Goal: Information Seeking & Learning: Compare options

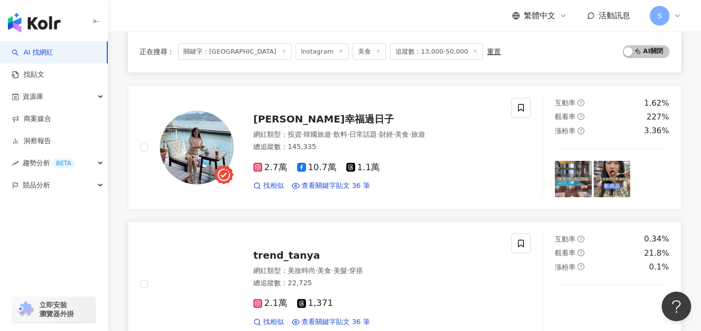
scroll to position [738, 0]
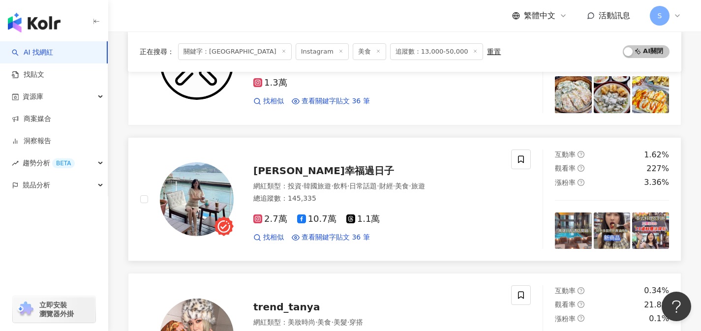
click at [389, 206] on div "2.7萬 10.7萬 1.1萬 找相似 查看關鍵字貼文 36 筆" at bounding box center [376, 224] width 246 height 36
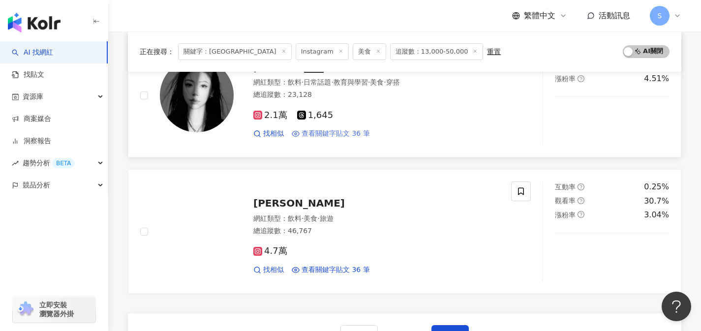
scroll to position [1523, 0]
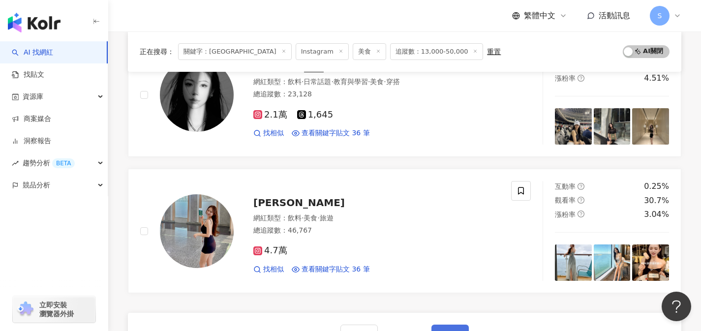
click at [447, 325] on button "下一頁" at bounding box center [449, 335] width 37 height 20
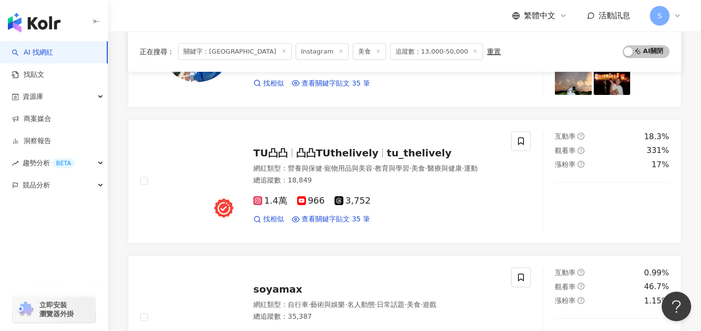
scroll to position [770, 0]
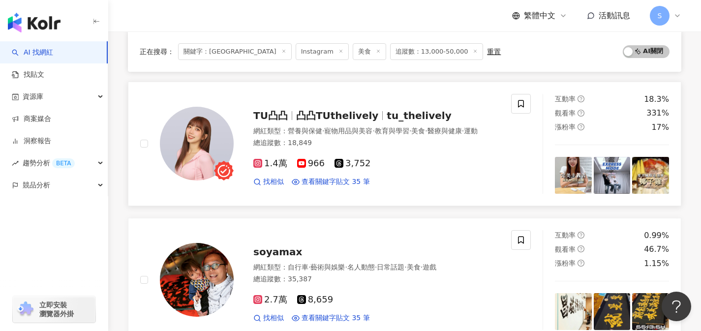
click at [353, 195] on link "TU凸凸 凸凸TUthelively tu_thelively 網紅類型 ： 營養與保健 · 寵物用品與美容 · 教育與學習 · 美食 · 醫療與健康 · 運…" at bounding box center [404, 144] width 553 height 124
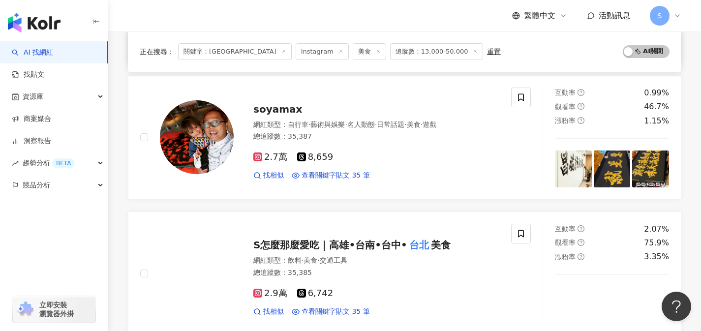
scroll to position [1005, 0]
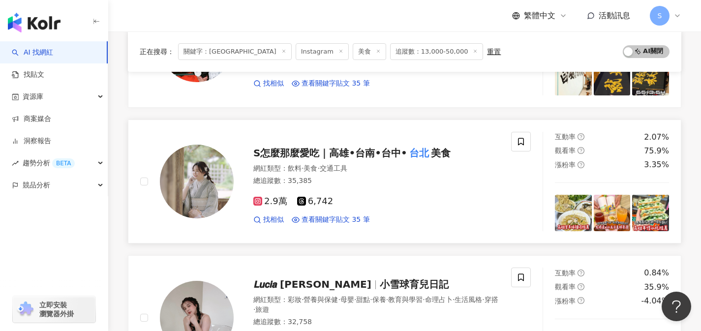
click at [361, 201] on div "2.9萬 6,742" at bounding box center [376, 201] width 246 height 11
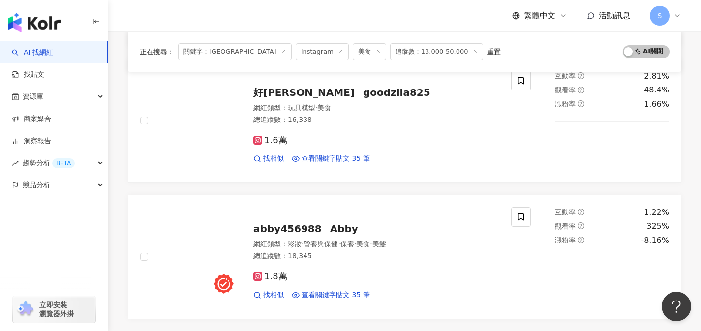
scroll to position [1568, 0]
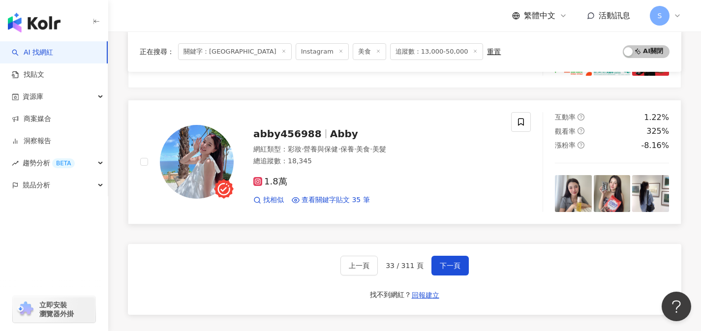
click at [362, 159] on div "總追蹤數 ： 18,345" at bounding box center [376, 161] width 246 height 10
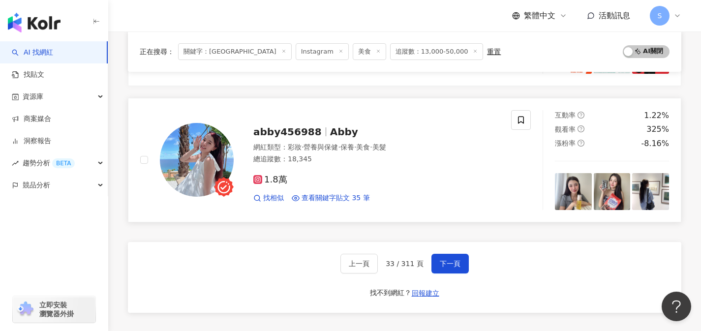
scroll to position [1570, 0]
click at [458, 254] on button "下一頁" at bounding box center [449, 264] width 37 height 20
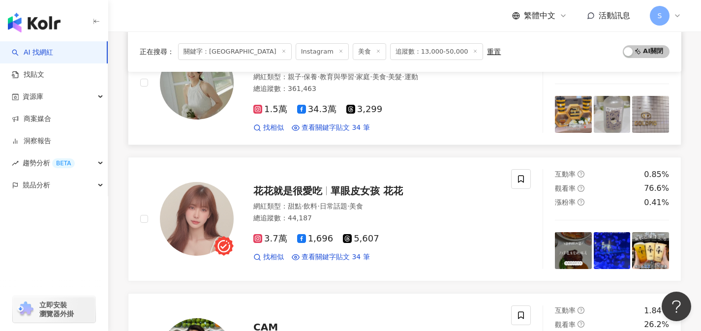
scroll to position [328, 0]
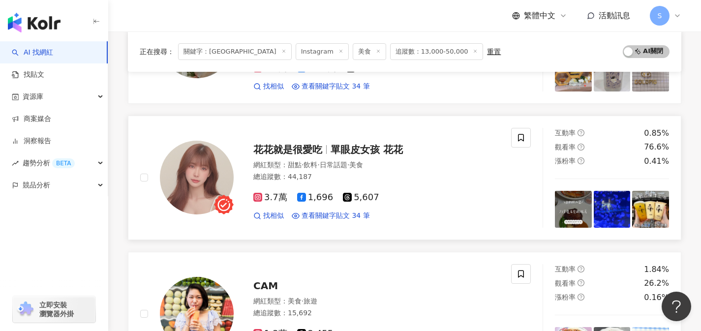
click at [354, 228] on link "花花就是很愛吃 單眼皮女孩 花花 網紅類型 ： 甜點 · 飲料 · 日常話題 · 美食 總追蹤數 ： 44,187 3.7萬 1,696 5,607 找相似 …" at bounding box center [404, 178] width 553 height 124
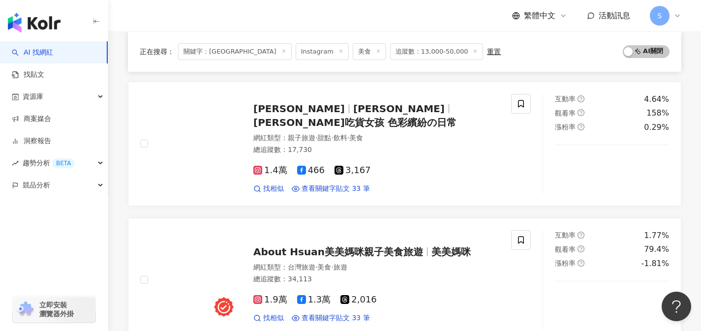
scroll to position [1346, 0]
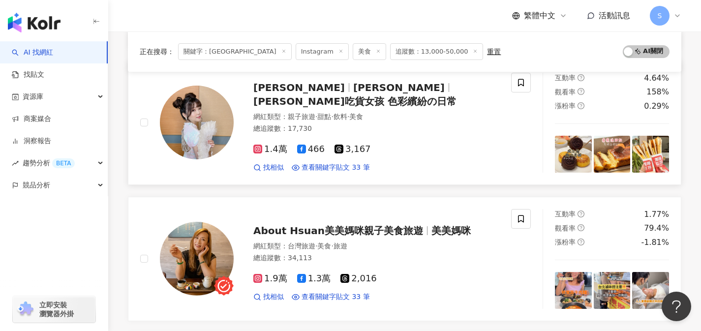
click at [345, 165] on link "妮妮兒 jeannie__yu 妮妮兒吃貨女孩 色彩繽紛の日常 網紅類型 ： 親子旅遊 · 甜點 · 飲料 · 美食 總追蹤數 ： 17,730 1.4萬 4…" at bounding box center [404, 122] width 553 height 124
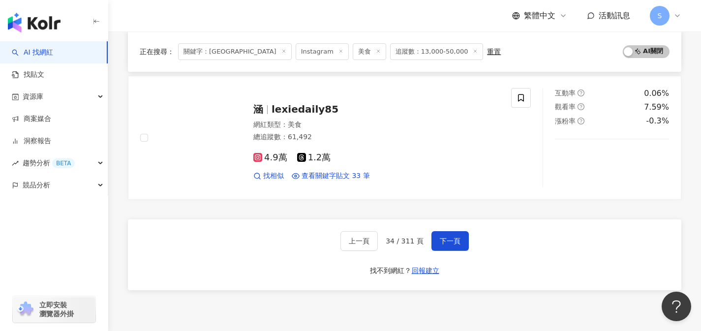
scroll to position [1620, 0]
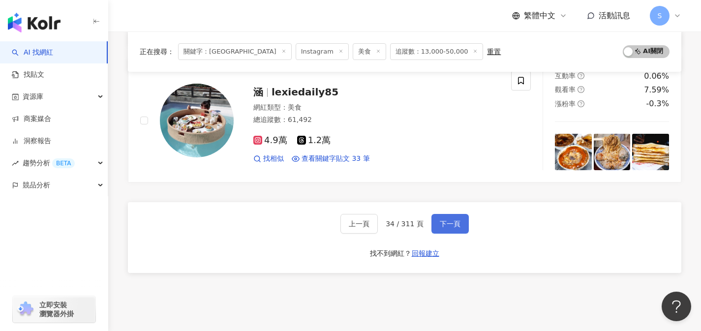
click at [450, 220] on span "下一頁" at bounding box center [450, 224] width 21 height 8
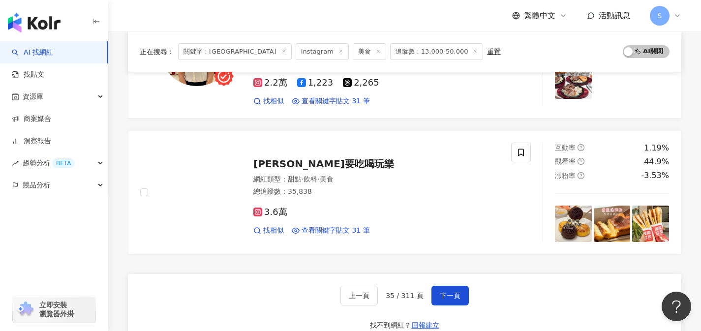
scroll to position [1677, 0]
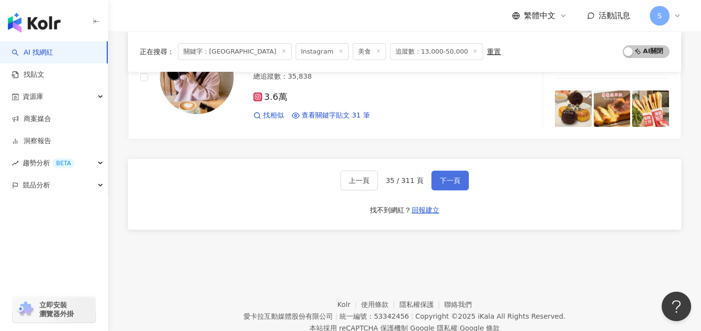
click at [444, 171] on button "下一頁" at bounding box center [449, 181] width 37 height 20
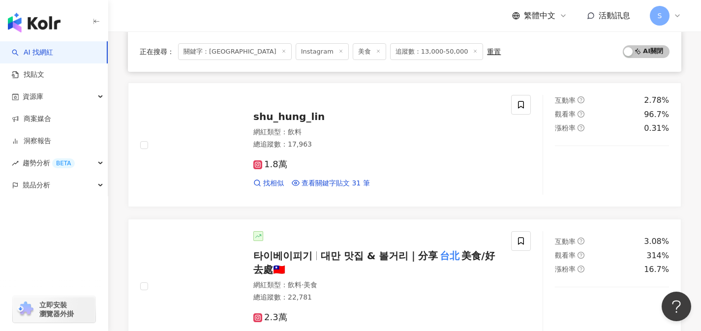
scroll to position [452, 0]
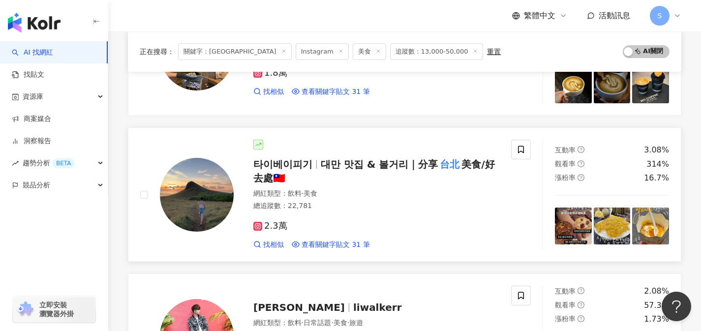
click at [331, 236] on div "2.3萬 找相似 查看關鍵字貼文 31 筆" at bounding box center [376, 231] width 246 height 36
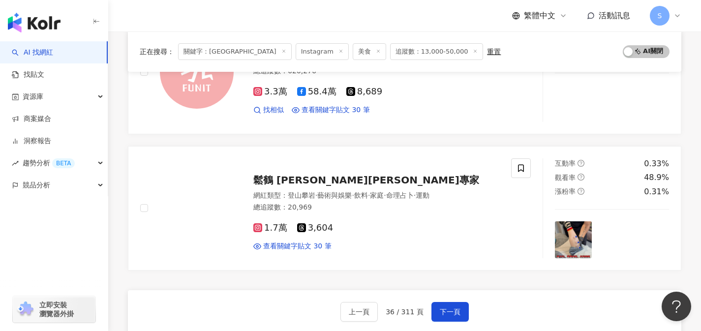
scroll to position [1581, 0]
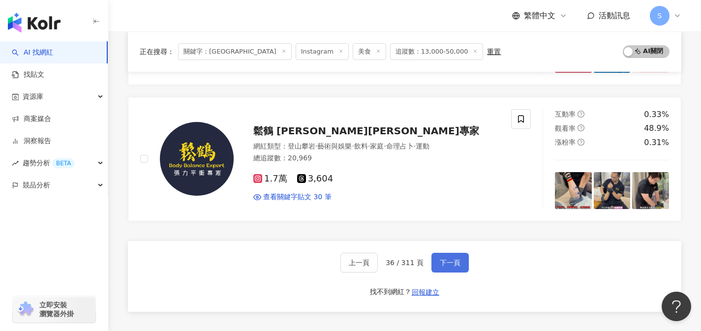
click at [460, 257] on button "下一頁" at bounding box center [449, 263] width 37 height 20
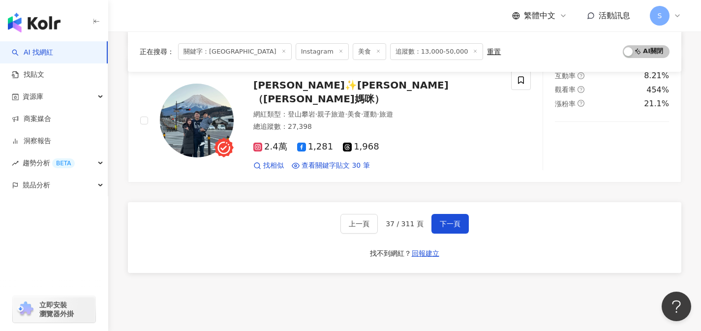
scroll to position [1613, 0]
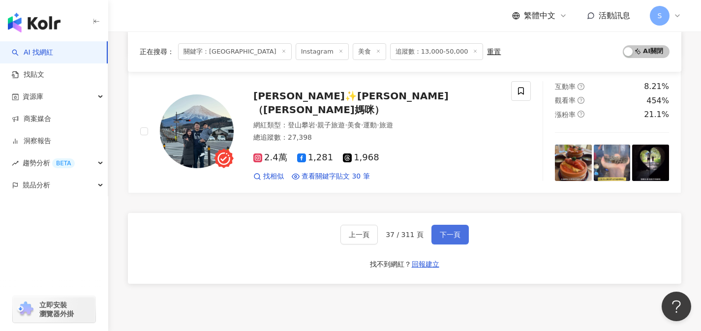
click at [460, 225] on button "下一頁" at bounding box center [449, 235] width 37 height 20
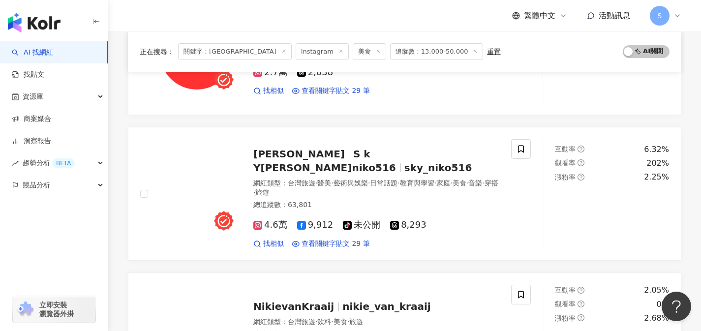
scroll to position [1006, 0]
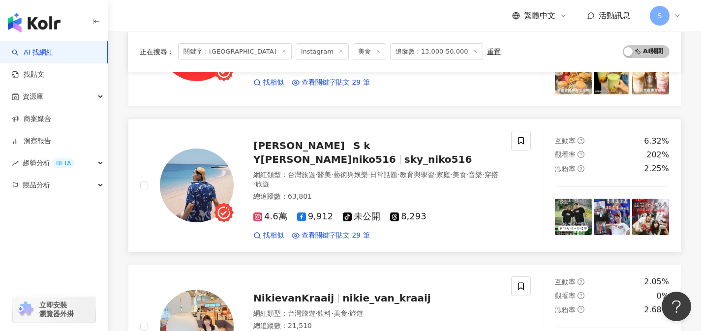
click at [348, 192] on div "總追蹤數 ： 63,801" at bounding box center [376, 197] width 246 height 10
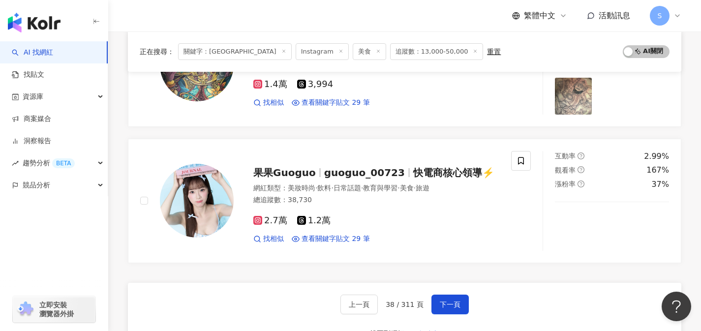
scroll to position [1538, 0]
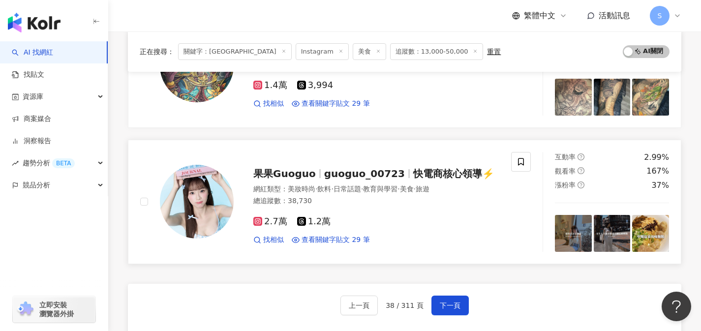
click at [361, 208] on div "2.7萬 1.2萬 找相似 查看關鍵字貼文 29 筆" at bounding box center [376, 226] width 246 height 36
click at [453, 301] on span "下一頁" at bounding box center [450, 305] width 21 height 8
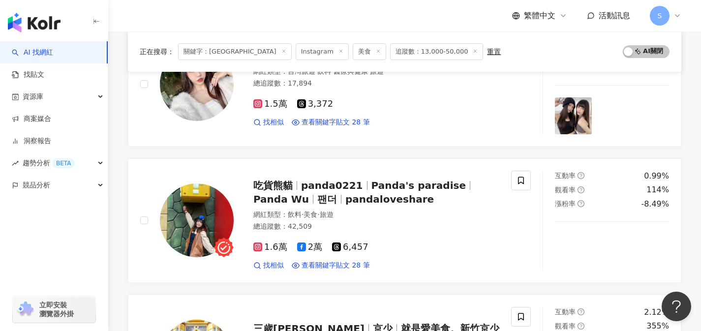
scroll to position [834, 0]
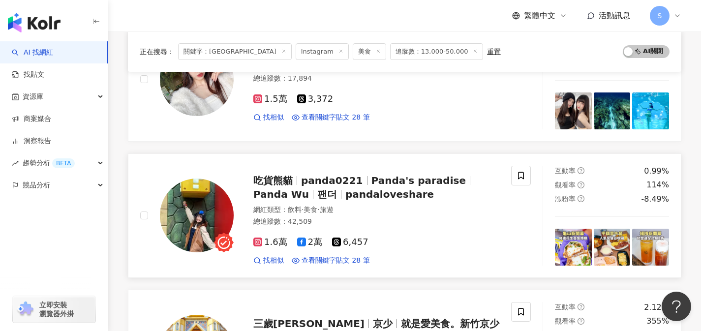
click at [367, 212] on div "網紅類型 ： 飲料 · 美食 · 旅遊" at bounding box center [376, 210] width 246 height 10
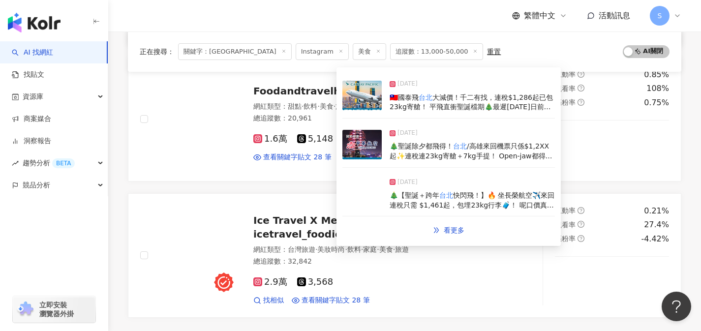
scroll to position [1650, 0]
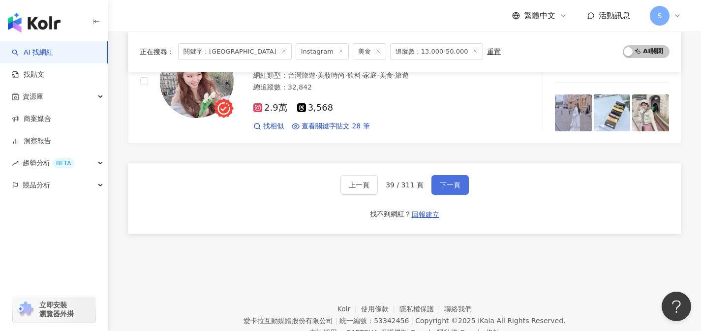
click at [457, 184] on span "下一頁" at bounding box center [450, 185] width 21 height 8
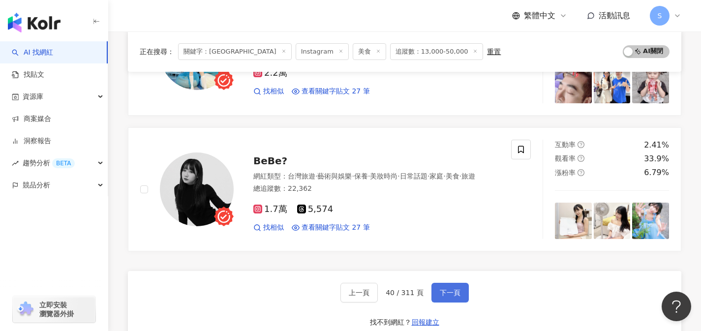
scroll to position [1627, 0]
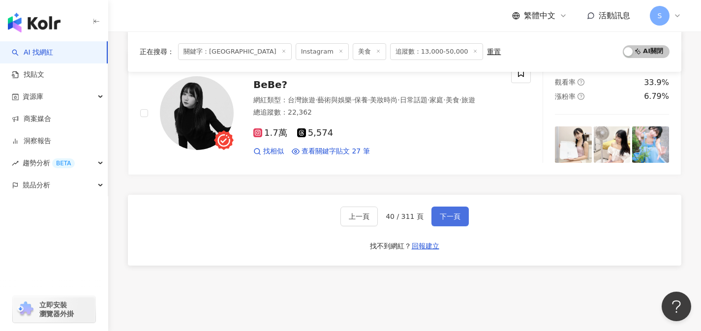
click at [445, 212] on span "下一頁" at bounding box center [450, 216] width 21 height 8
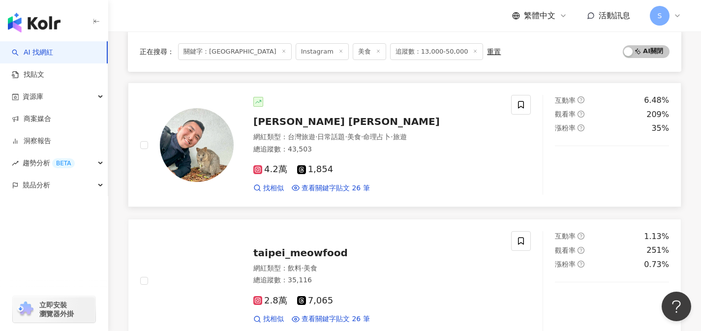
scroll to position [771, 0]
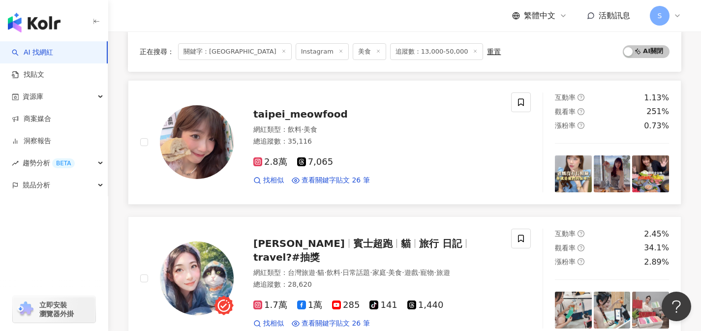
click at [354, 164] on div "2.8萬 7,065" at bounding box center [376, 162] width 246 height 11
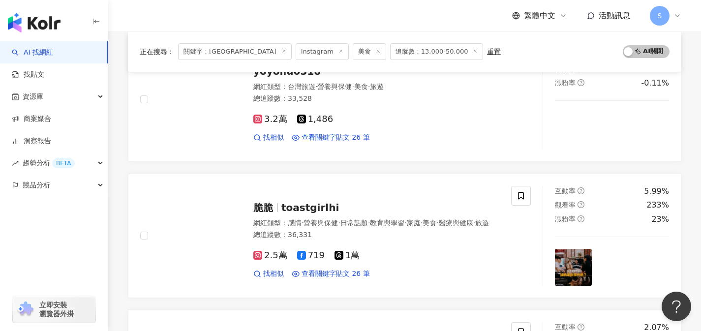
scroll to position [1089, 0]
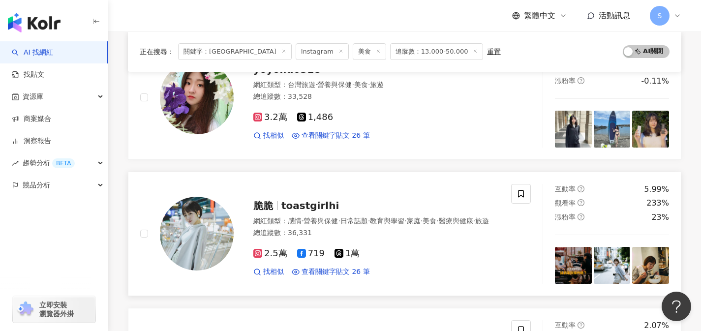
click at [366, 252] on div "2.5萬 719 1萬" at bounding box center [376, 253] width 246 height 11
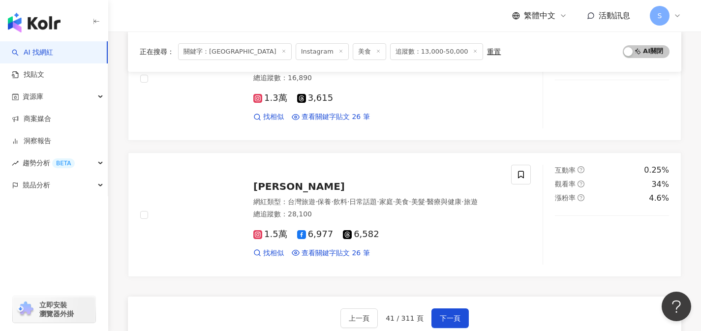
scroll to position [1524, 0]
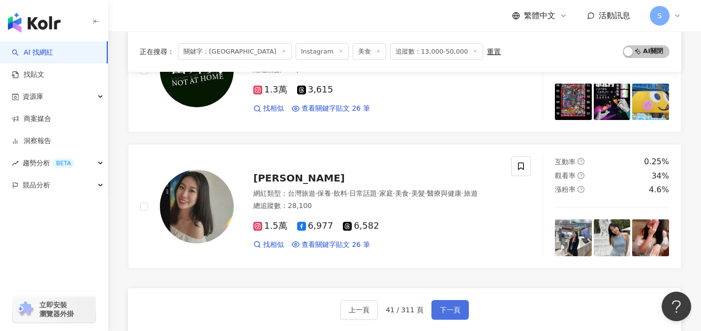
click at [444, 306] on span "下一頁" at bounding box center [450, 310] width 21 height 8
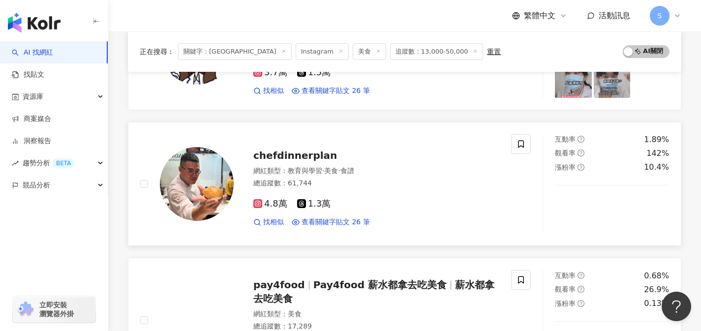
scroll to position [353, 0]
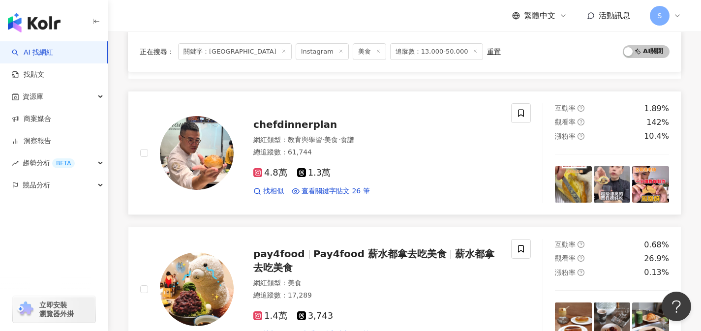
click at [338, 197] on div "chefdinnerplan 網紅類型 ： 教育與學習 · 美食 · 食譜 總追蹤數 ： 61,744 4.8萬 1.3萬 找相似 查看關鍵字貼文 26 筆" at bounding box center [325, 153] width 371 height 100
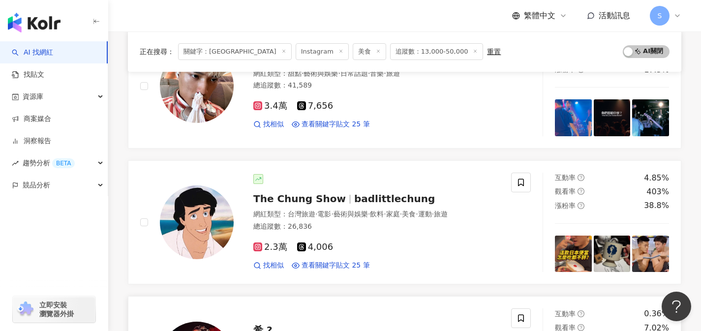
scroll to position [1156, 0]
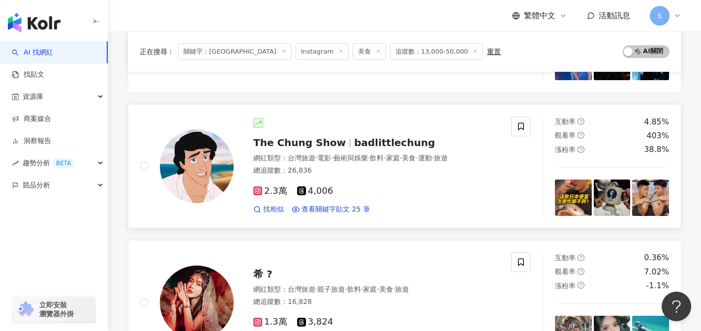
click at [349, 186] on div "2.3萬 4,006" at bounding box center [376, 191] width 246 height 11
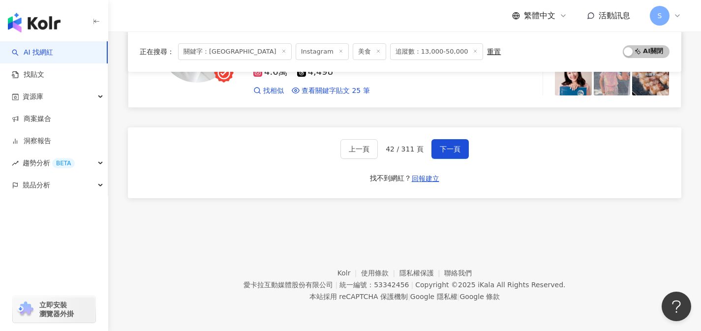
scroll to position [1686, 0]
click at [460, 152] on button "下一頁" at bounding box center [449, 149] width 37 height 20
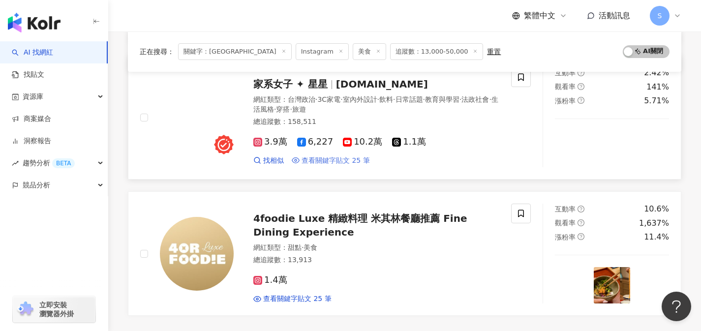
scroll to position [1590, 0]
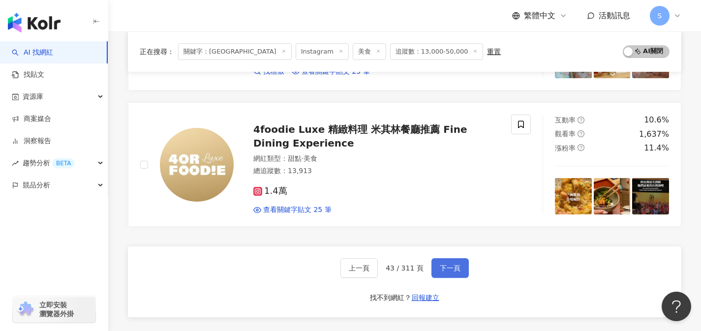
click at [443, 258] on button "下一頁" at bounding box center [449, 268] width 37 height 20
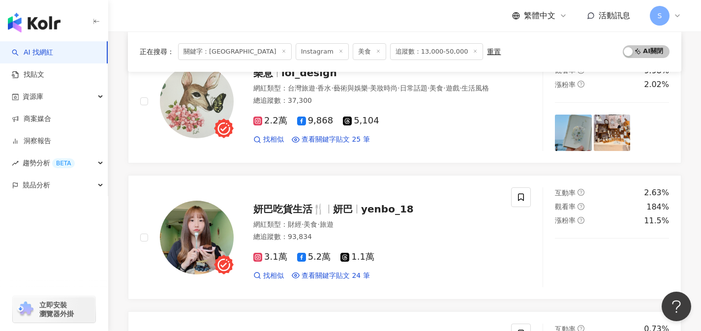
scroll to position [319, 0]
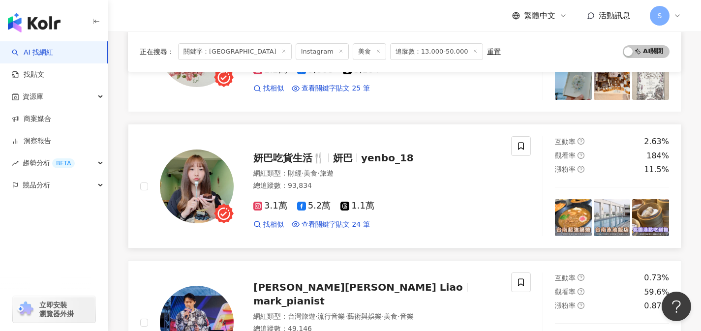
click at [350, 233] on div "妍巴吃貨生活🍴 妍巴 yenbo_18 網紅類型 ： 財經 · 美食 · 旅遊 總追蹤數 ： 93,834 3.1萬 5.2萬 1.1萬 找相似 查看關鍵字貼…" at bounding box center [325, 186] width 371 height 100
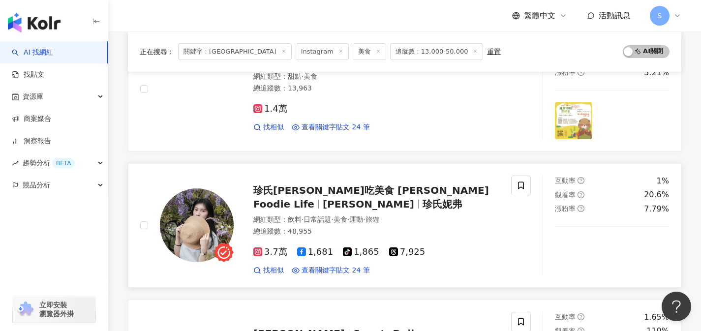
scroll to position [1128, 0]
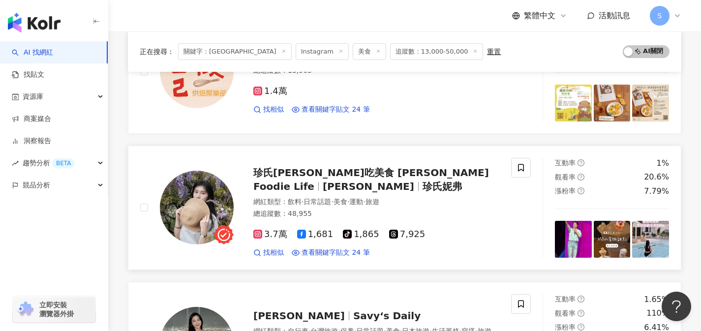
click at [357, 178] on div "珍氏妮弗吃美食 Jennifer's Foodie Life Jennifer 珍氏妮弗" at bounding box center [376, 180] width 246 height 28
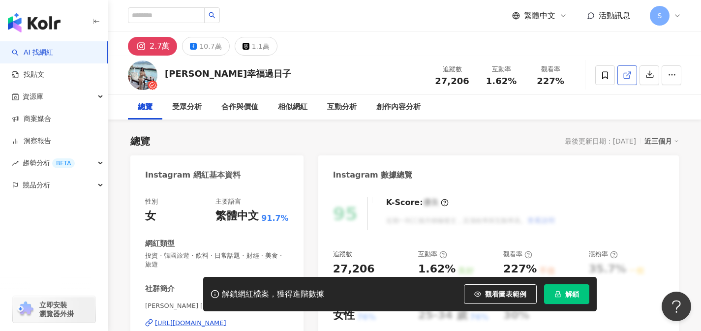
click at [625, 79] on icon at bounding box center [626, 75] width 9 height 9
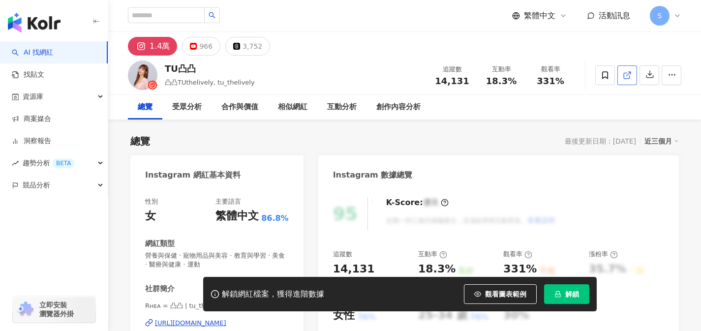
click at [625, 82] on link at bounding box center [627, 75] width 20 height 20
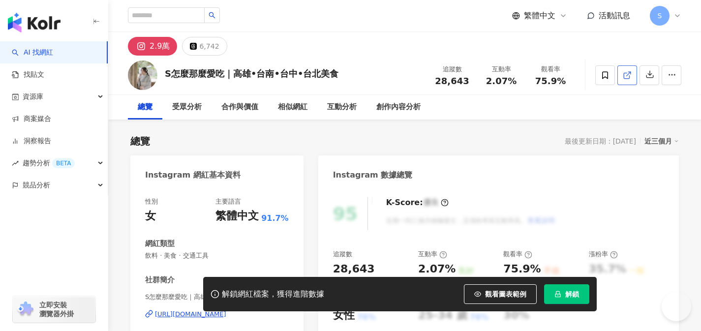
click at [627, 81] on link at bounding box center [627, 75] width 20 height 20
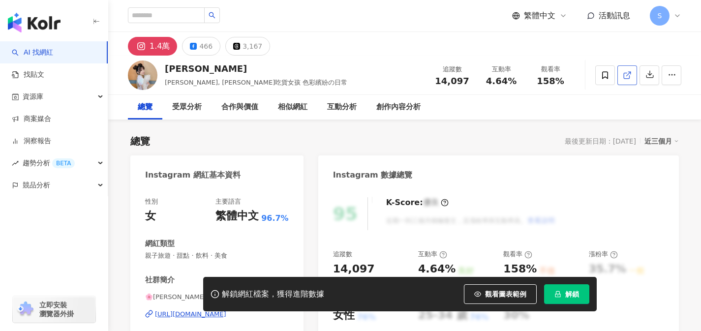
click at [621, 77] on link at bounding box center [627, 75] width 20 height 20
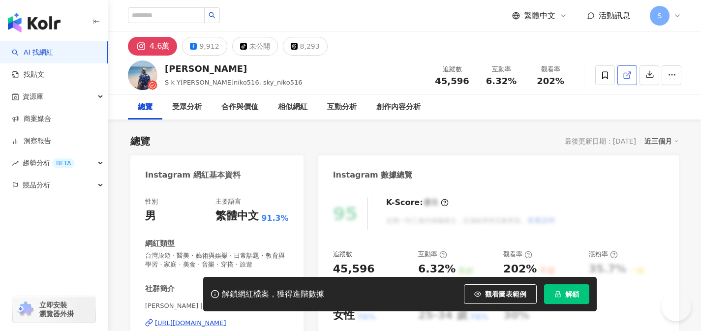
click at [626, 80] on link at bounding box center [627, 75] width 20 height 20
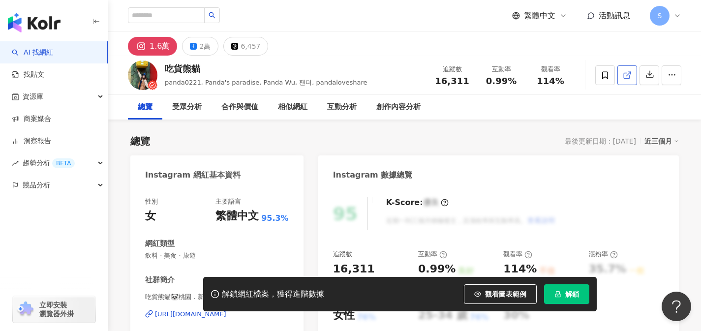
click at [630, 72] on line at bounding box center [628, 74] width 4 height 4
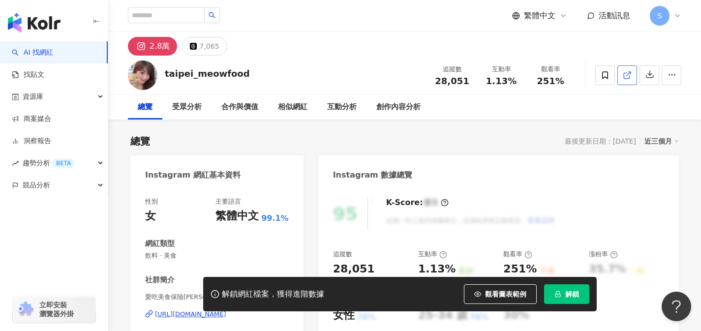
click at [626, 81] on link at bounding box center [627, 75] width 20 height 20
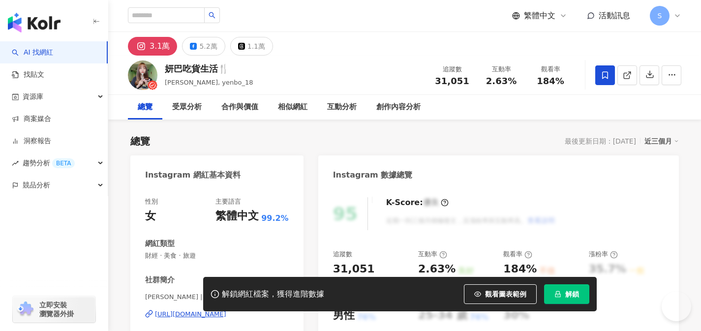
click at [624, 80] on link at bounding box center [627, 75] width 20 height 20
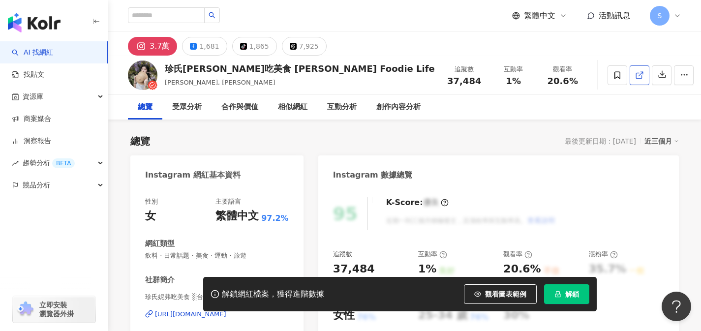
click at [629, 84] on link at bounding box center [639, 75] width 20 height 20
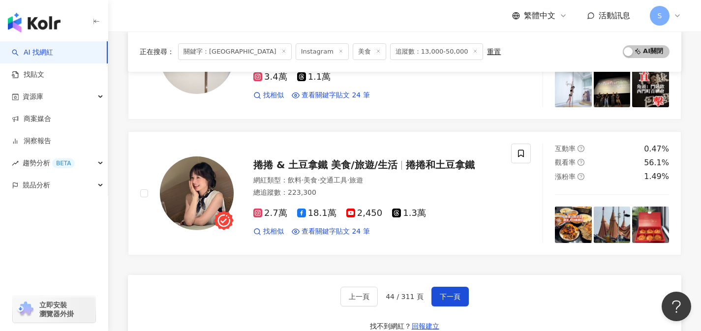
scroll to position [1558, 0]
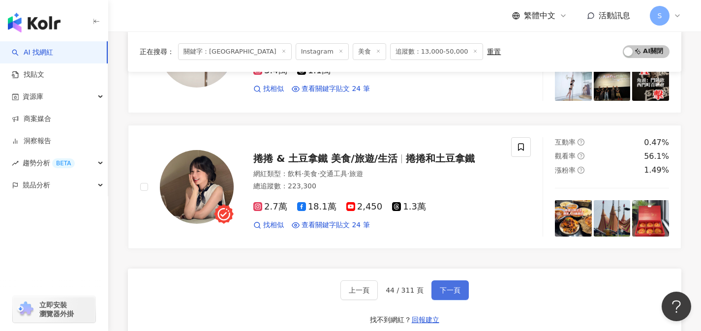
click at [435, 283] on button "下一頁" at bounding box center [449, 290] width 37 height 20
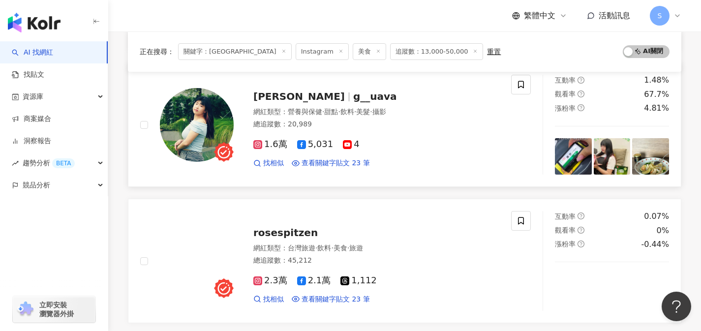
scroll to position [1655, 0]
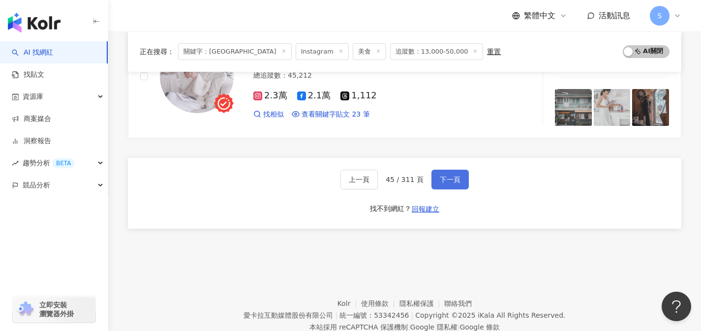
click at [445, 184] on button "下一頁" at bounding box center [449, 180] width 37 height 20
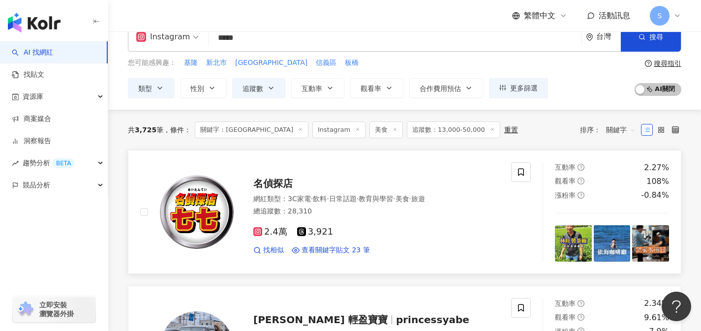
scroll to position [22, 0]
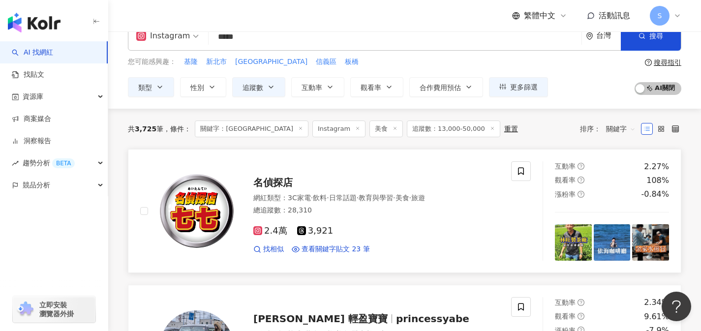
click at [474, 209] on div "總追蹤數 ： 28,310" at bounding box center [376, 211] width 246 height 10
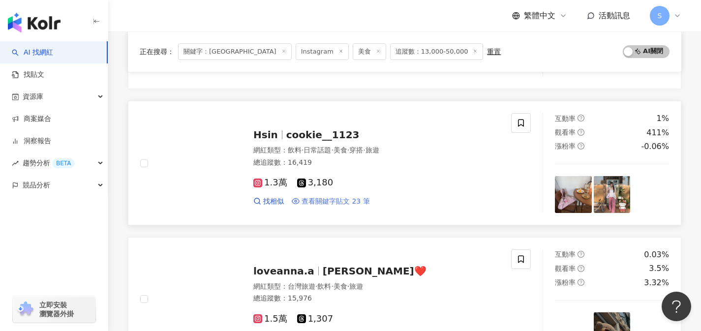
scroll to position [341, 0]
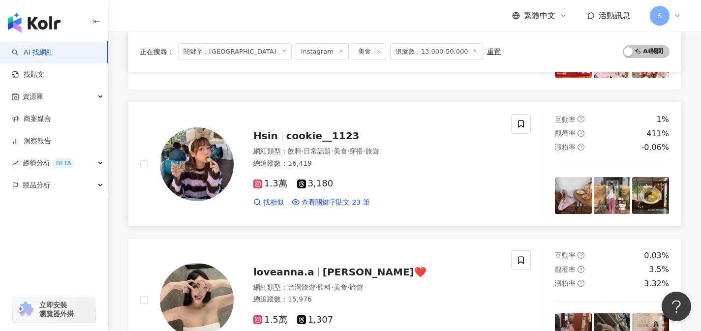
click at [366, 162] on div "總追蹤數 ： 16,419" at bounding box center [376, 164] width 246 height 10
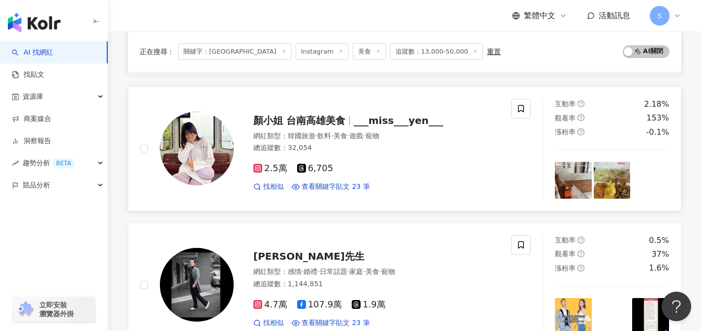
scroll to position [629, 0]
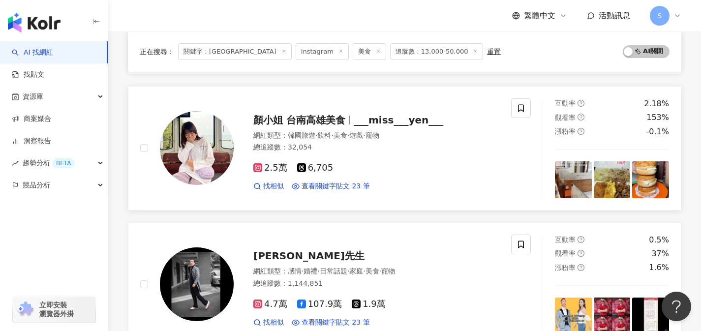
click at [342, 163] on div "2.5萬 6,705" at bounding box center [376, 168] width 246 height 11
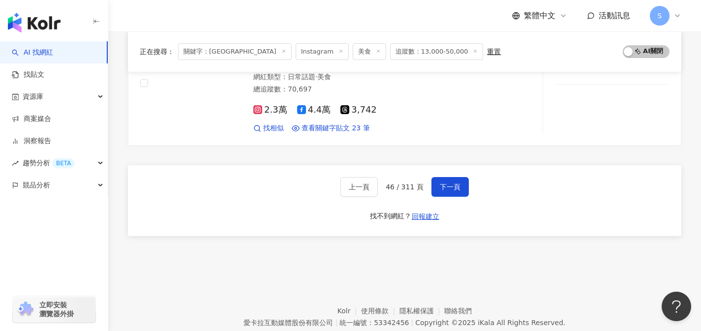
scroll to position [1686, 0]
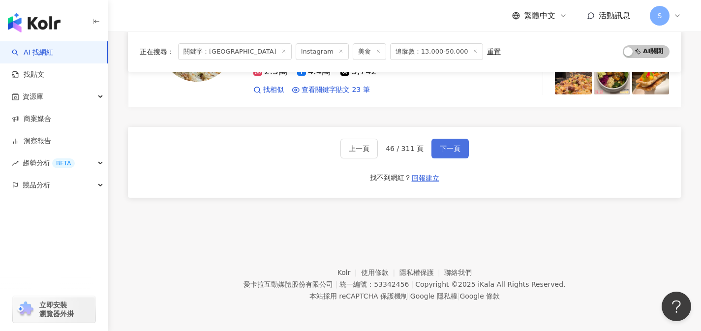
click at [447, 141] on button "下一頁" at bounding box center [449, 149] width 37 height 20
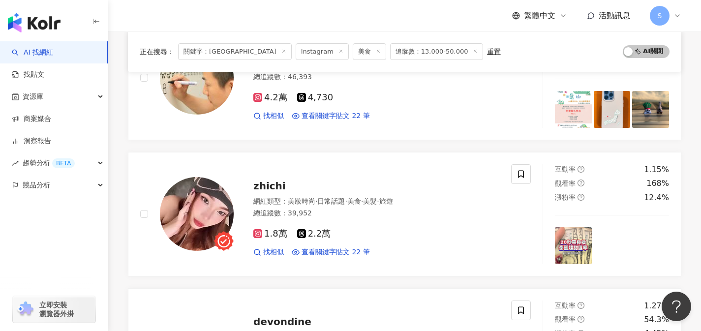
scroll to position [1215, 0]
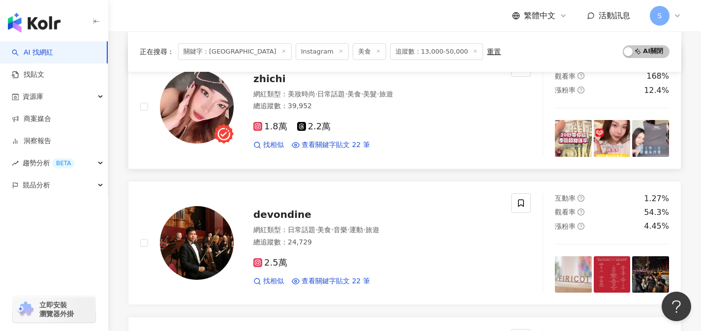
click at [362, 122] on div "1.8萬 2.2萬" at bounding box center [376, 126] width 246 height 11
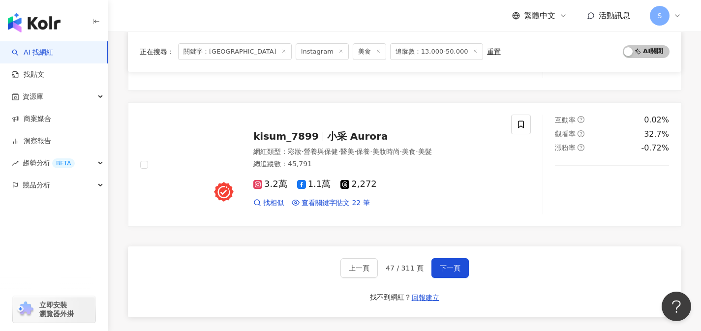
scroll to position [1567, 0]
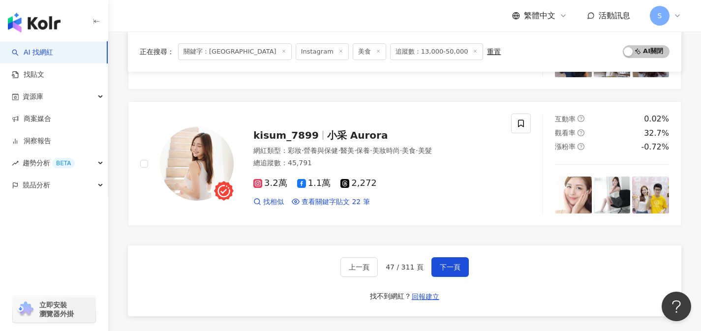
click at [450, 280] on div "上一頁 47 / 311 頁 下一頁 找不到網紅？ 回報建立" at bounding box center [404, 280] width 553 height 71
click at [445, 270] on span "下一頁" at bounding box center [450, 267] width 21 height 8
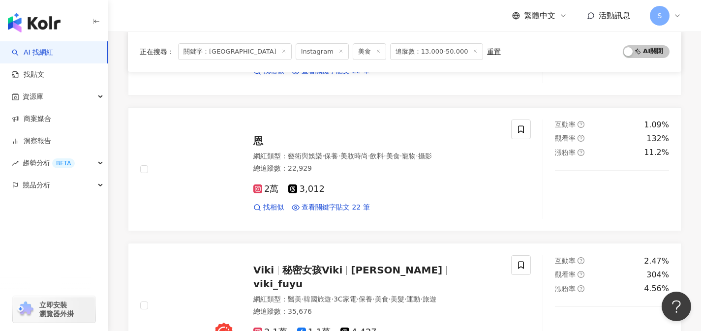
scroll to position [744, 0]
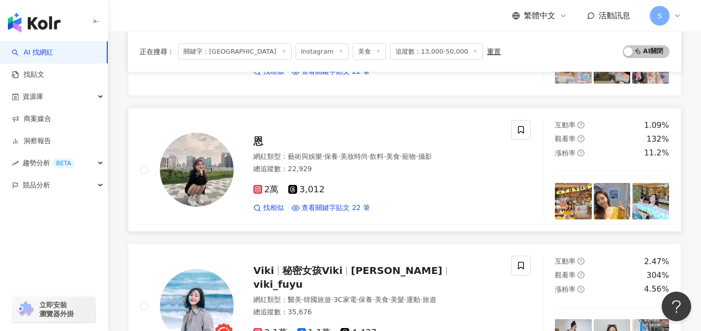
click at [336, 179] on div "2萬 3,012 找相似 查看關鍵字貼文 22 筆" at bounding box center [376, 195] width 246 height 36
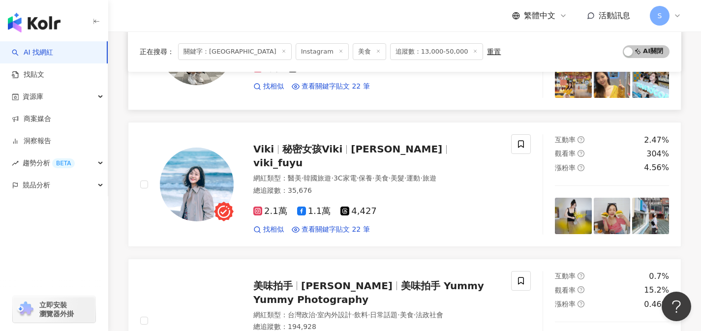
scroll to position [872, 0]
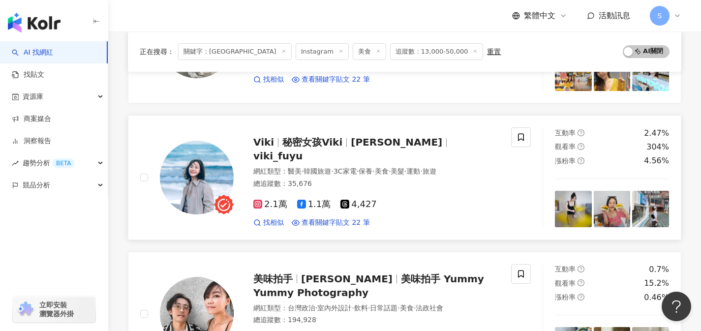
click at [331, 223] on div "Viki 秘密女孩Viki Viki Yang viki_fuyu 網紅類型 ： 醫美 · 韓國旅遊 · 3C家電 · 保養 · 美食 · 美髮 · 運動 ·…" at bounding box center [325, 177] width 371 height 100
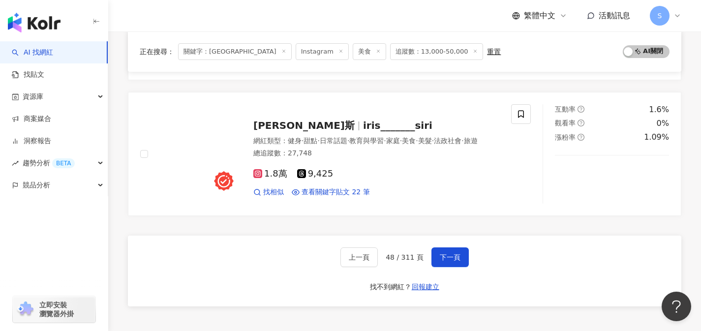
scroll to position [1599, 0]
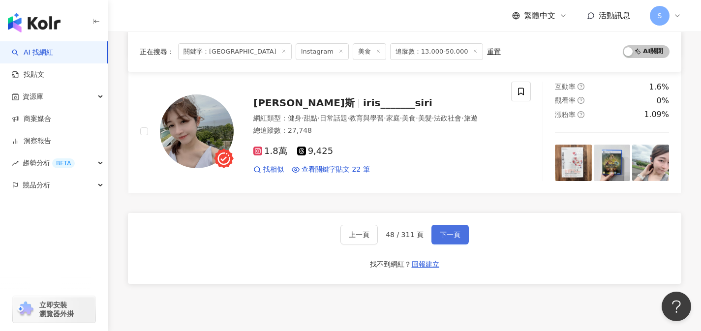
click at [458, 226] on button "下一頁" at bounding box center [449, 235] width 37 height 20
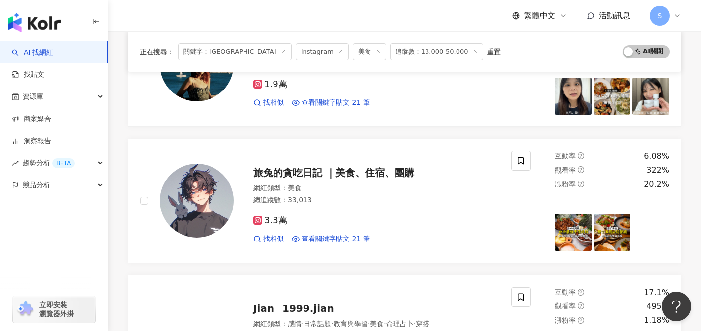
scroll to position [584, 0]
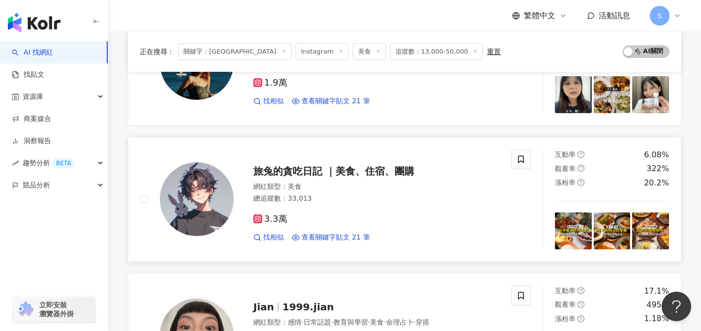
click at [355, 204] on div "網紅類型 ： 美食 總追蹤數 ： 33,013" at bounding box center [376, 194] width 246 height 24
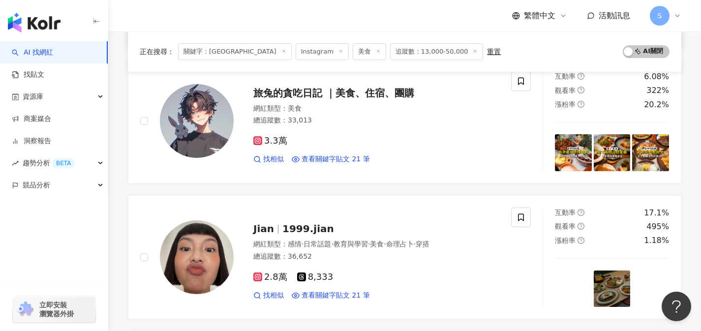
scroll to position [779, 0]
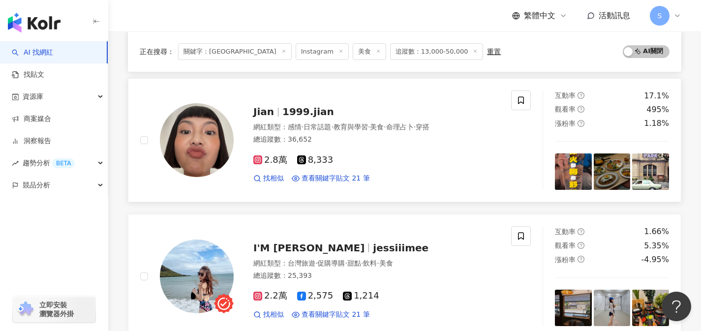
click at [361, 122] on div "Jian 1999.jian 網紅類型 ： 感情 · 日常話題 · 教育與學習 · 美食 · 命理占卜 · 穿搭 總追蹤數 ： 36,652 2.8萬 8,3…" at bounding box center [367, 140] width 266 height 86
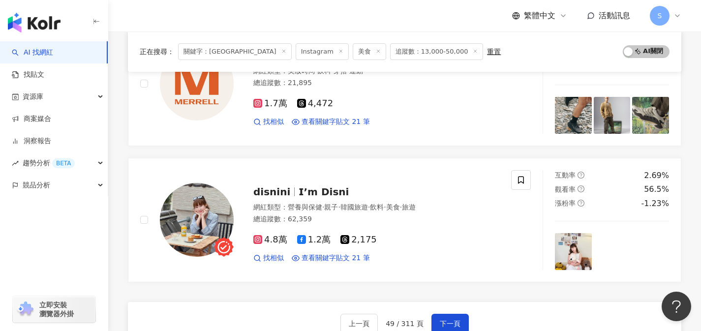
scroll to position [1565, 0]
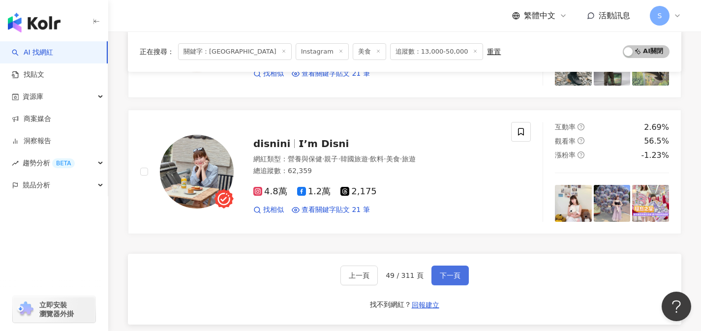
click at [440, 271] on span "下一頁" at bounding box center [450, 275] width 21 height 8
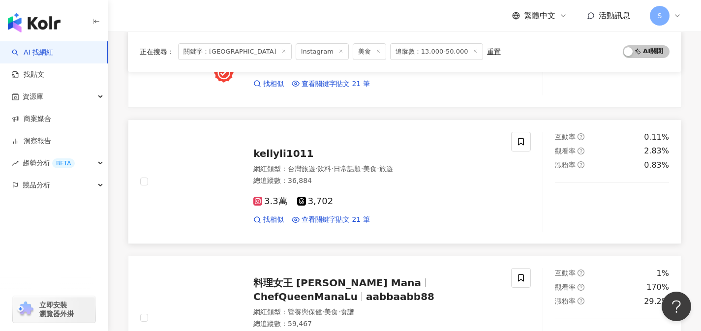
scroll to position [1593, 0]
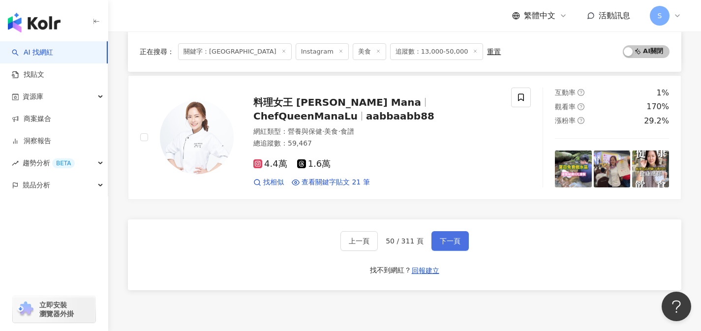
click at [433, 244] on button "下一頁" at bounding box center [449, 241] width 37 height 20
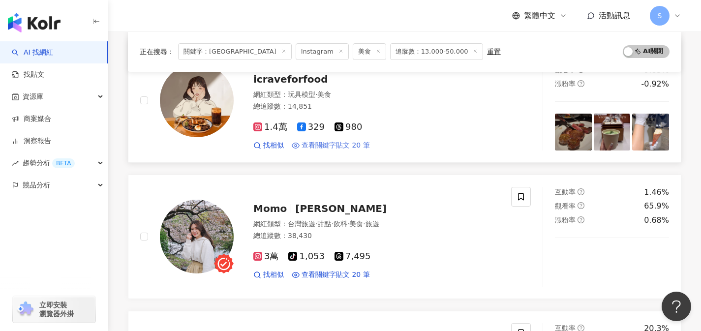
scroll to position [150, 0]
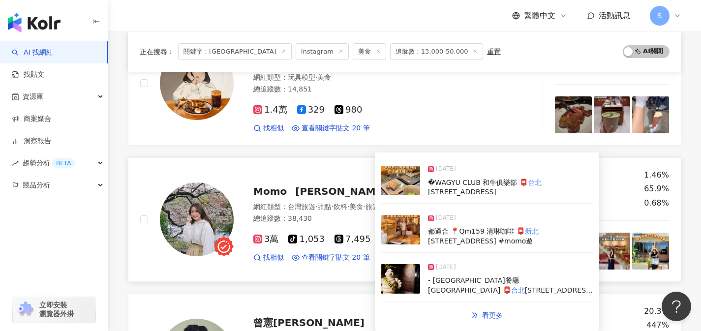
click at [359, 266] on div "Momo Duffy_lifediary 網紅類型 ： 台灣旅遊 · 甜點 · 飲料 · 美食 · 旅遊 總追蹤數 ： 38,430 3萬 tiktok-ic…" at bounding box center [325, 220] width 371 height 100
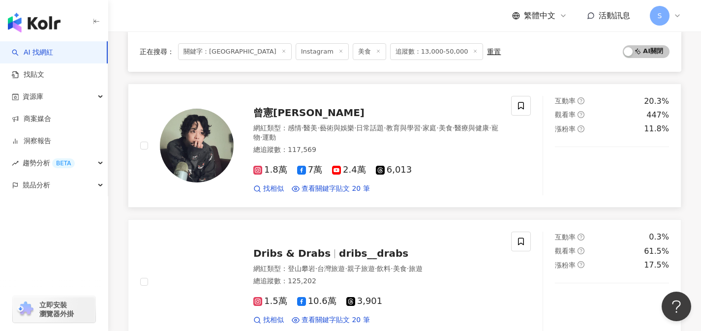
scroll to position [362, 0]
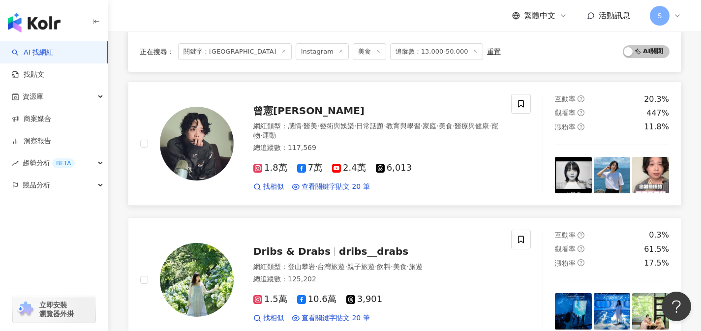
click at [368, 139] on div "網紅類型 ： 感情 · 醫美 · 藝術與娛樂 · 日常話題 · 教育與學習 · 家庭 · 美食 · 醫療與健康 · 寵物 · 運動" at bounding box center [376, 130] width 246 height 19
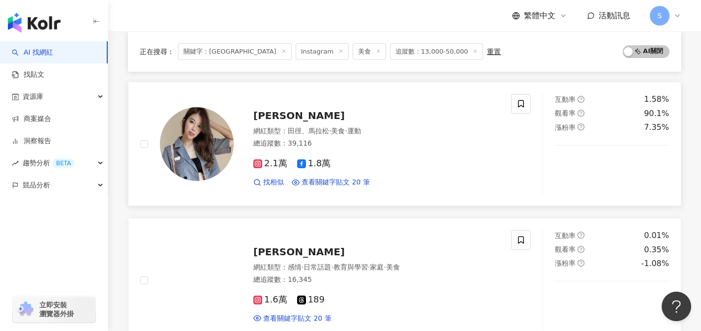
scroll to position [1457, 0]
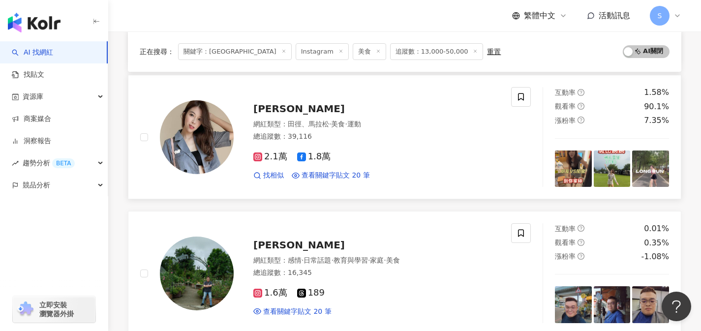
click at [422, 165] on div "2.1萬 1.8萬 找相似 查看關鍵字貼文 20 筆" at bounding box center [376, 162] width 246 height 36
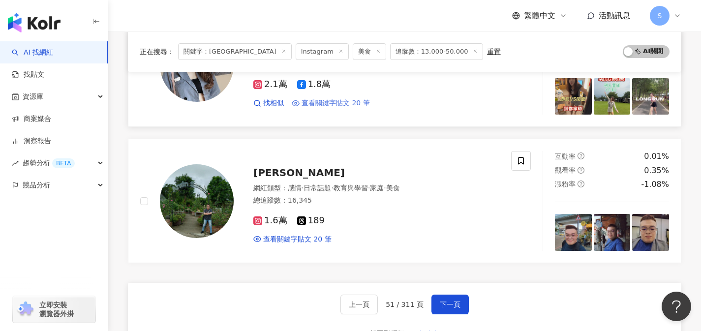
scroll to position [1530, 0]
click at [448, 296] on button "下一頁" at bounding box center [449, 305] width 37 height 20
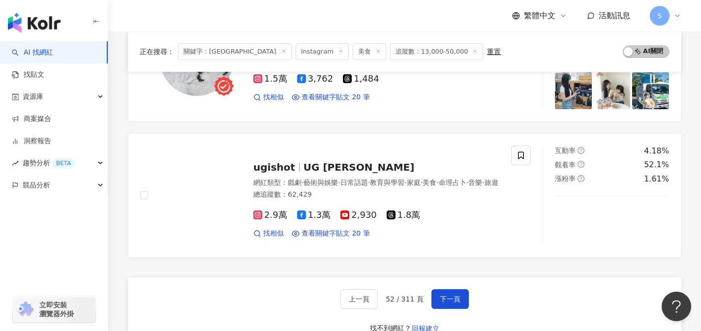
scroll to position [1670, 0]
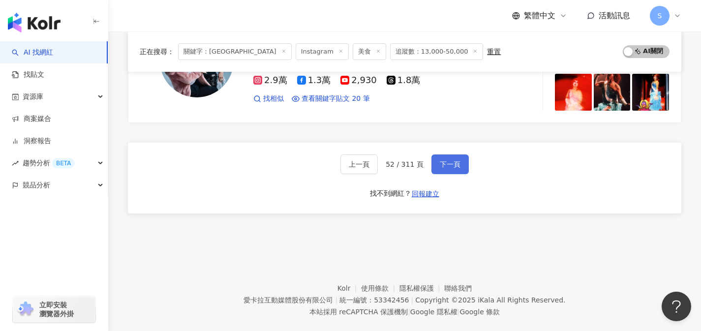
click at [447, 167] on span "下一頁" at bounding box center [450, 164] width 21 height 8
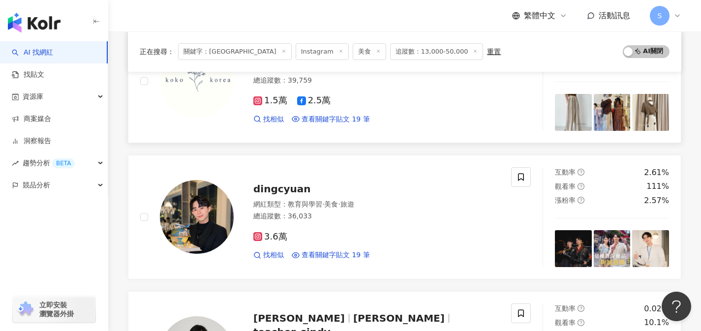
scroll to position [465, 0]
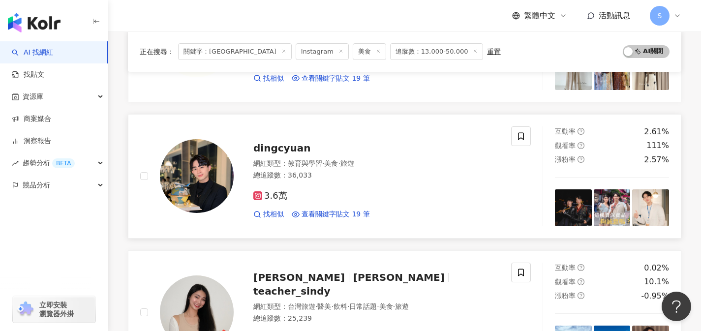
click at [351, 195] on div "3.6萬" at bounding box center [376, 196] width 246 height 11
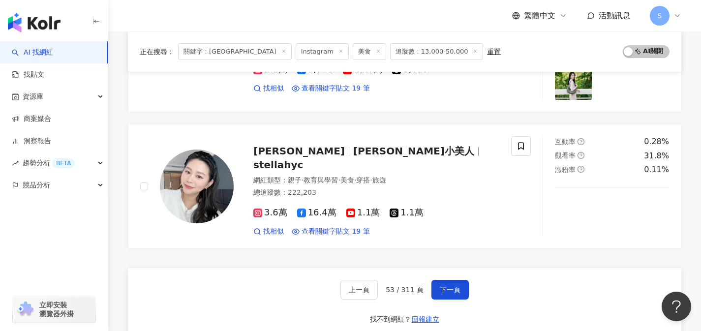
scroll to position [1556, 0]
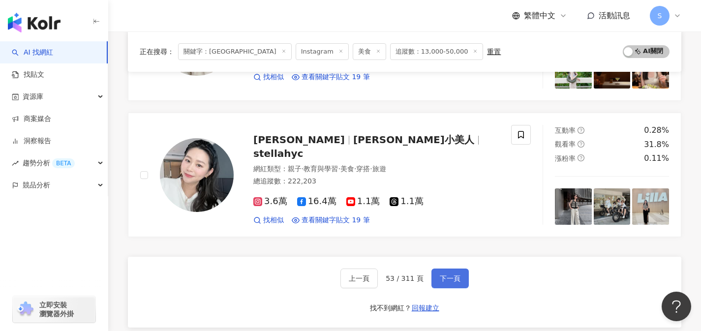
click at [463, 282] on button "下一頁" at bounding box center [449, 278] width 37 height 20
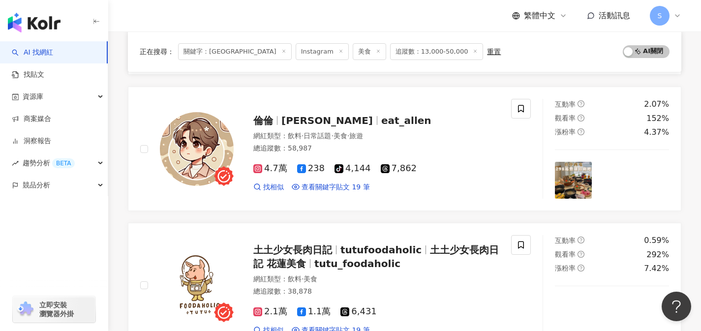
scroll to position [326, 0]
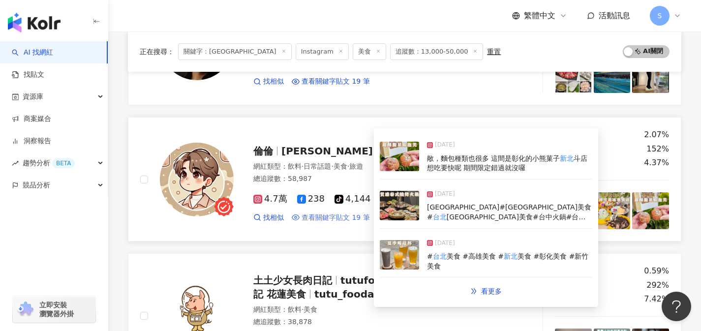
click at [339, 216] on span "查看關鍵字貼文 19 筆" at bounding box center [335, 218] width 68 height 10
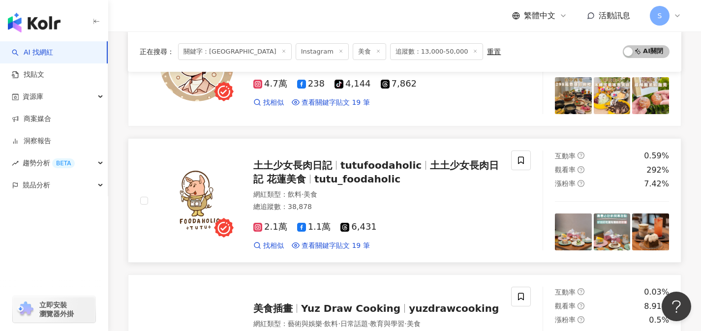
scroll to position [441, 0]
click at [335, 195] on div "網紅類型 ： 飲料 · 美食" at bounding box center [376, 195] width 246 height 10
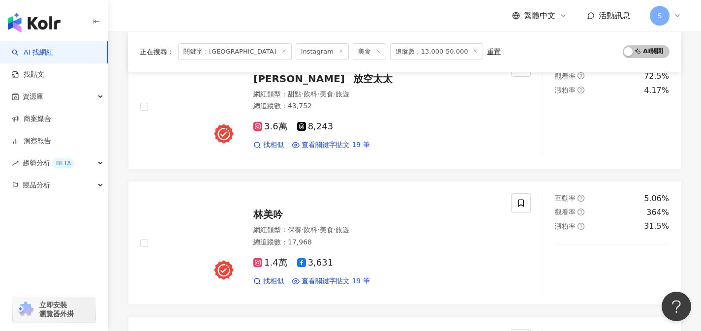
scroll to position [968, 0]
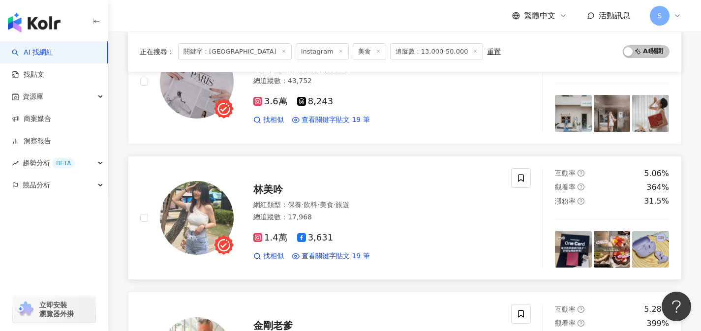
click at [359, 217] on div "總追蹤數 ： 17,968" at bounding box center [376, 217] width 246 height 10
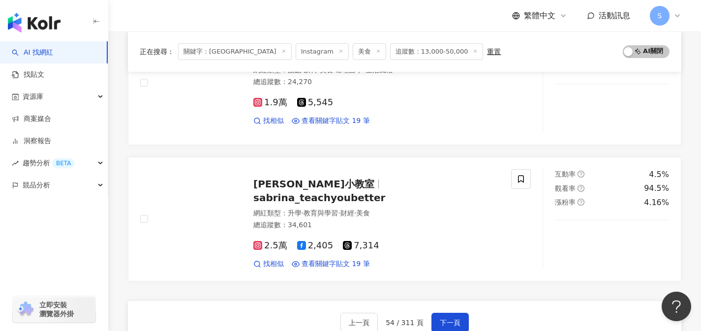
scroll to position [1553, 0]
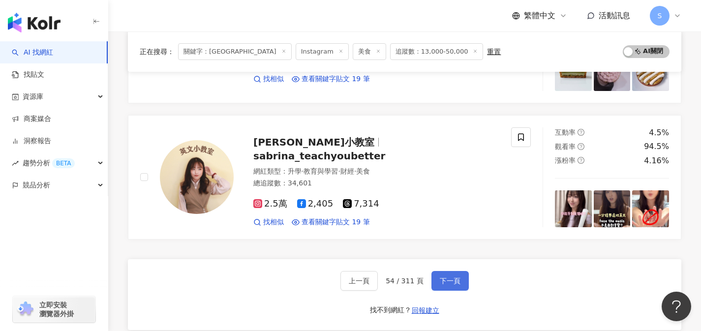
click at [464, 284] on button "下一頁" at bounding box center [449, 281] width 37 height 20
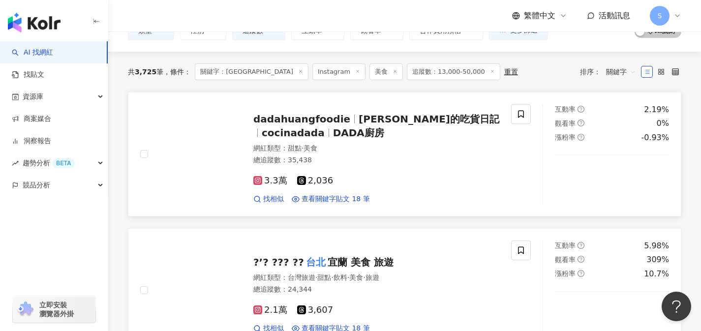
scroll to position [88, 0]
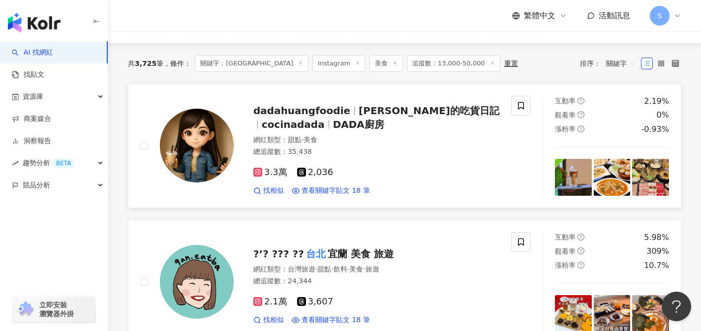
click at [401, 162] on div "3.3萬 2,036 找相似 查看關鍵字貼文 18 筆" at bounding box center [376, 177] width 246 height 36
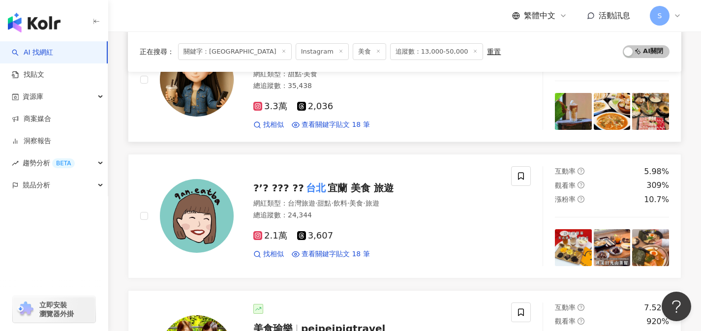
scroll to position [208, 0]
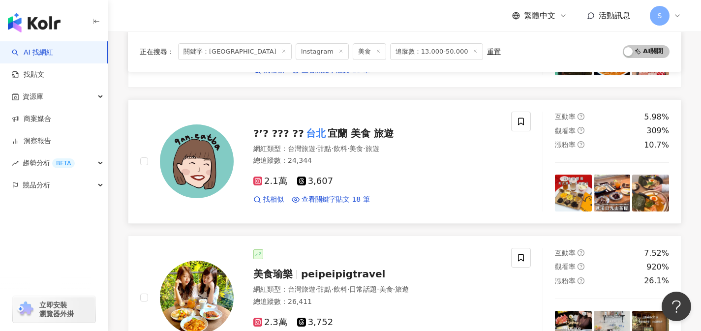
click at [360, 160] on div "總追蹤數 ： 24,344" at bounding box center [376, 161] width 246 height 10
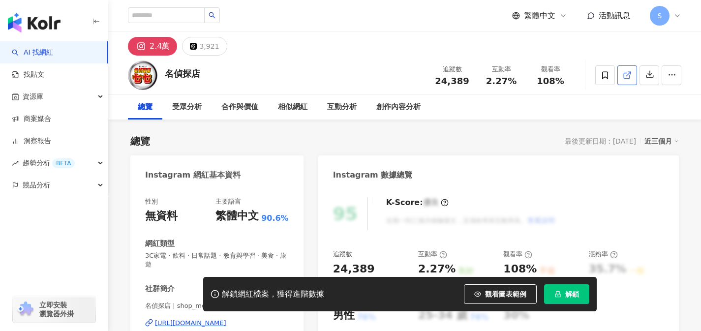
click at [622, 72] on icon at bounding box center [626, 75] width 9 height 9
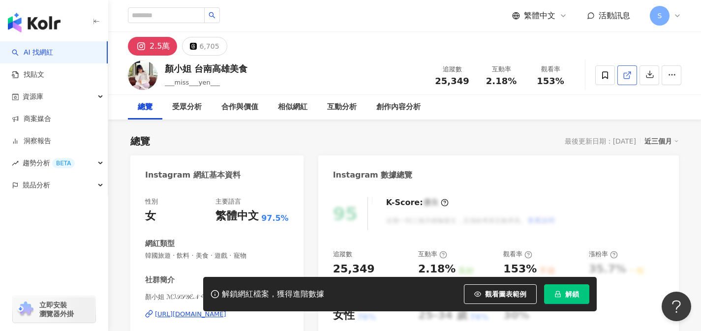
click at [624, 82] on link at bounding box center [627, 75] width 20 height 20
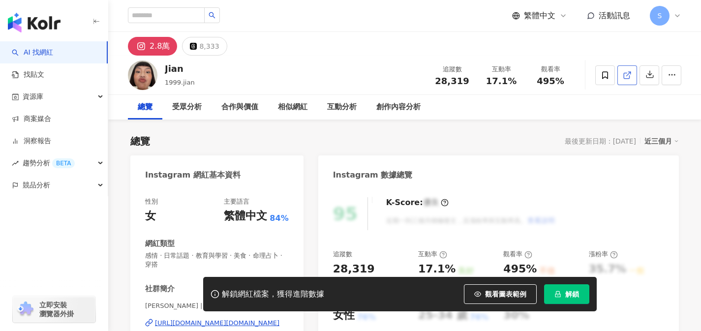
click at [626, 72] on icon at bounding box center [626, 75] width 9 height 9
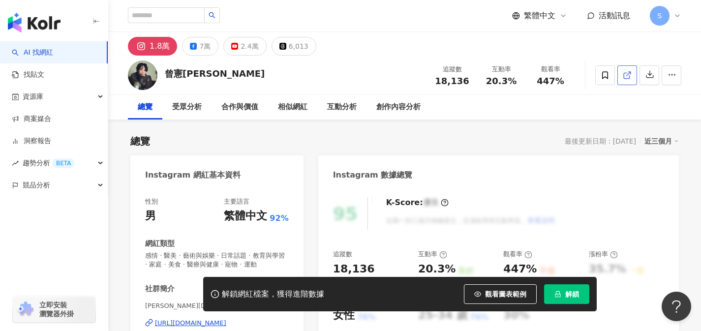
click at [621, 74] on link at bounding box center [627, 75] width 20 height 20
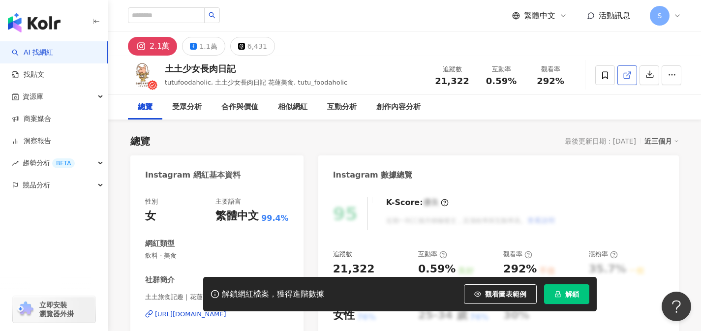
click at [621, 78] on link at bounding box center [627, 75] width 20 height 20
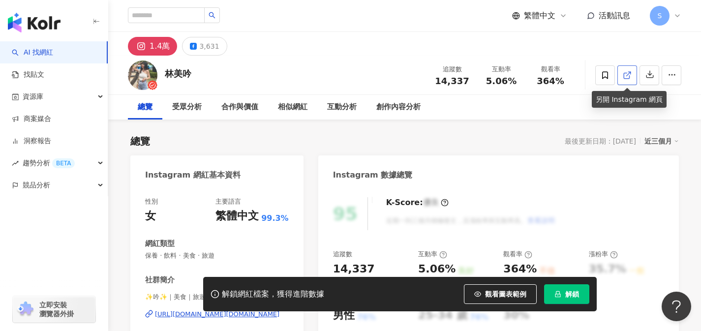
click at [624, 85] on div at bounding box center [638, 75] width 86 height 30
click at [626, 80] on span at bounding box center [626, 75] width 9 height 10
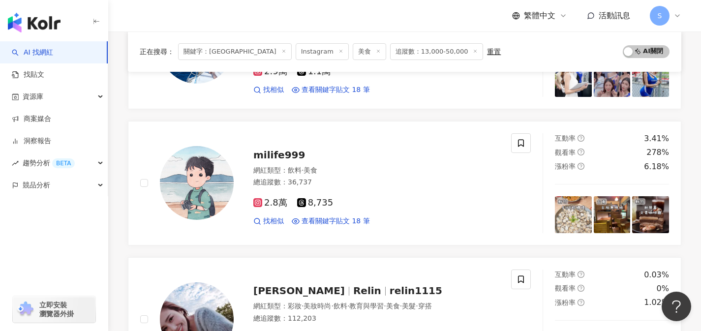
scroll to position [921, 0]
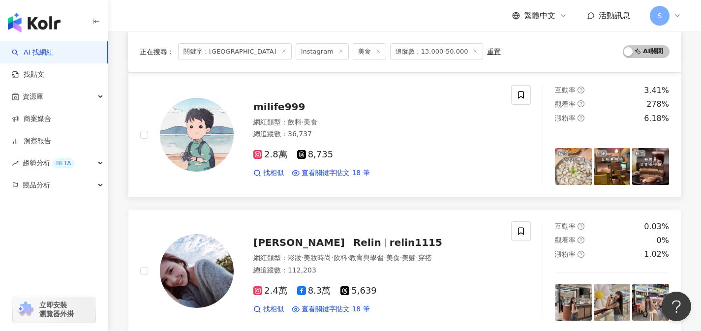
click at [347, 153] on div "2.8萬 8,735" at bounding box center [376, 154] width 246 height 11
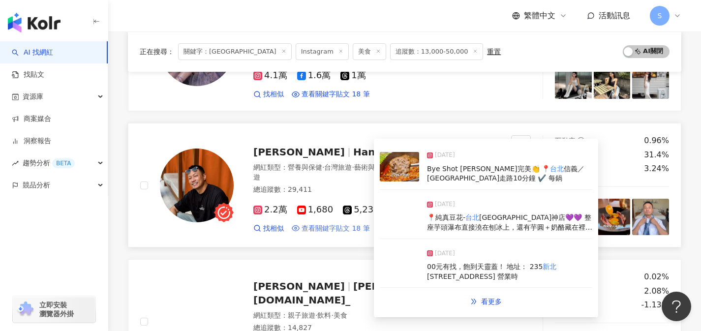
scroll to position [1561, 0]
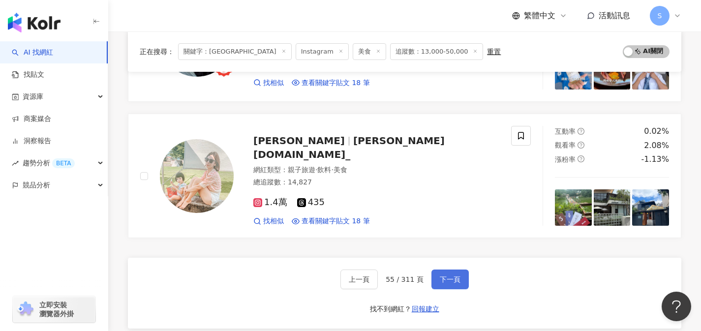
click at [445, 274] on button "下一頁" at bounding box center [449, 279] width 37 height 20
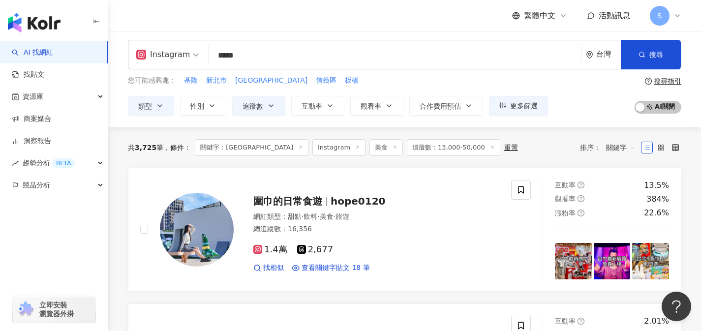
scroll to position [0, 0]
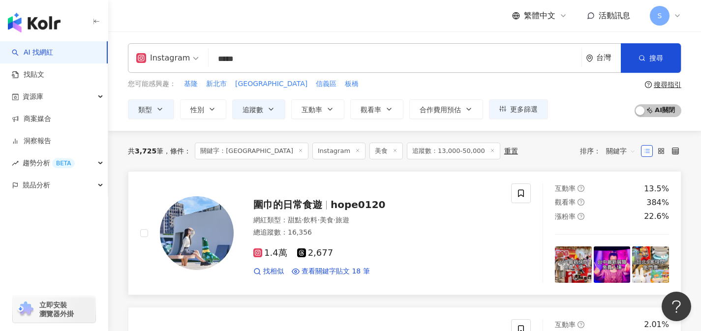
click at [359, 244] on div "1.4萬 2,677 找相似 查看關鍵字貼文 18 筆" at bounding box center [376, 258] width 246 height 36
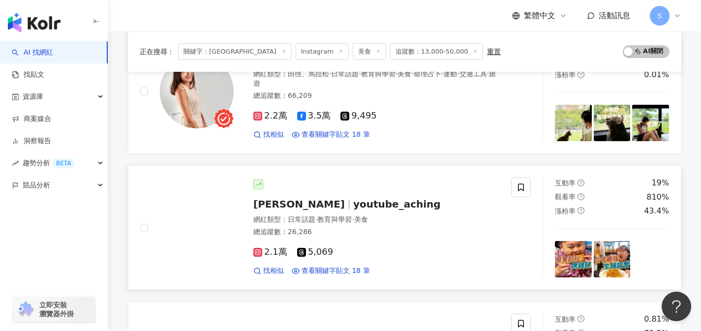
scroll to position [1381, 0]
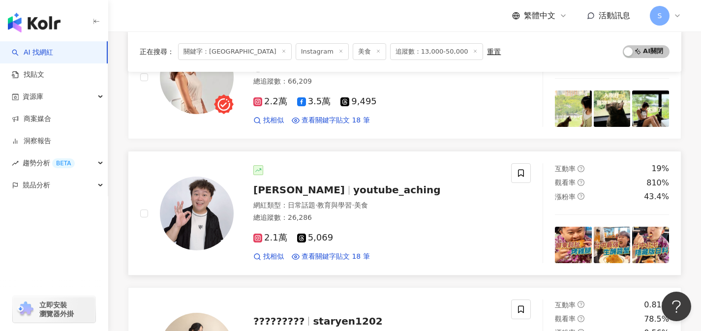
click at [391, 238] on div "2.1萬 5,069" at bounding box center [376, 238] width 246 height 11
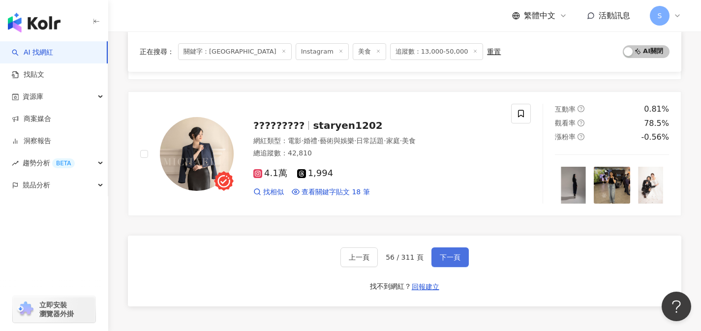
click at [464, 260] on button "下一頁" at bounding box center [449, 257] width 37 height 20
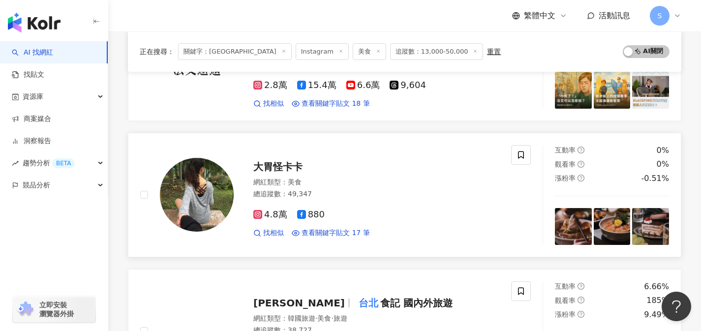
scroll to position [1144, 0]
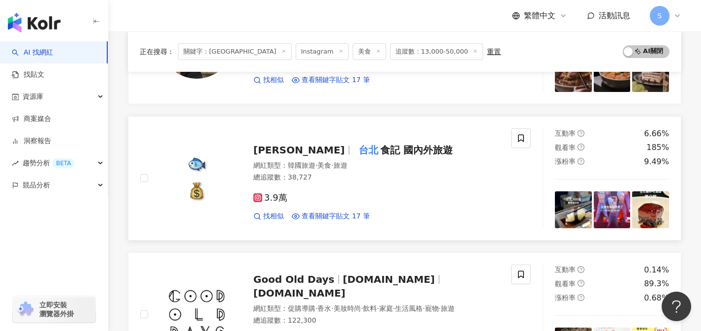
click at [359, 201] on div "3.9萬" at bounding box center [376, 198] width 246 height 11
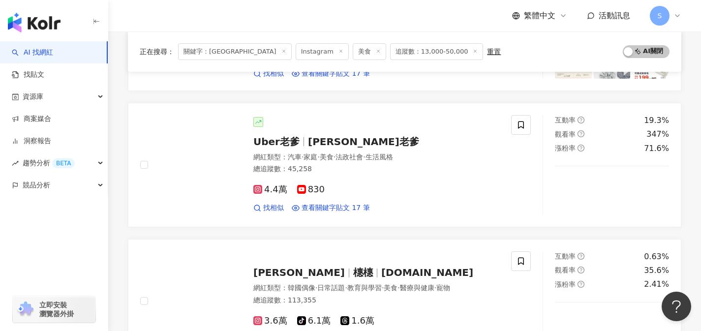
scroll to position [1625, 0]
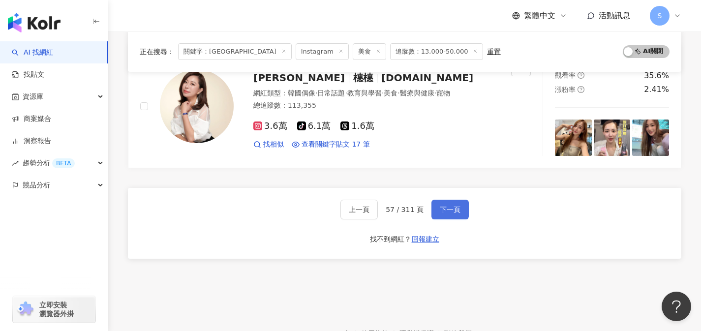
click at [455, 210] on span "下一頁" at bounding box center [450, 210] width 21 height 8
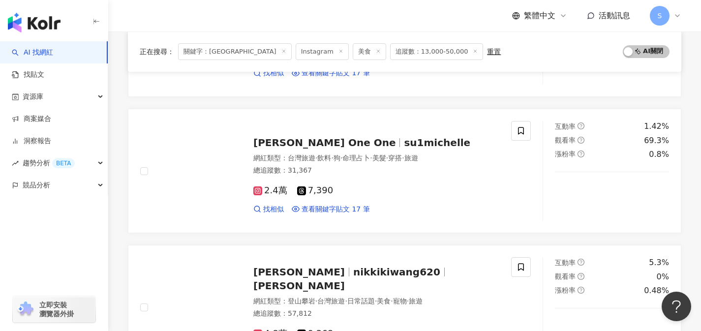
scroll to position [335, 0]
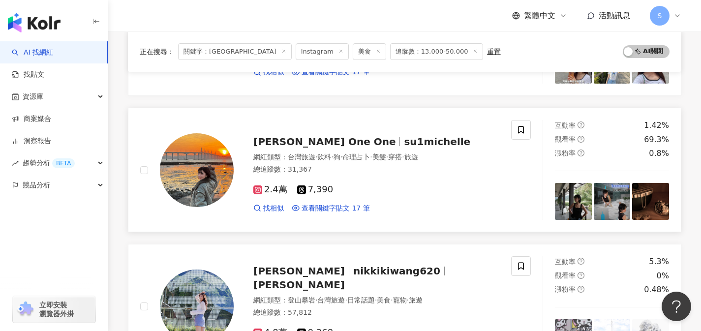
click at [366, 197] on div "2.4萬 7,390 找相似 查看關鍵字貼文 17 筆" at bounding box center [376, 195] width 246 height 36
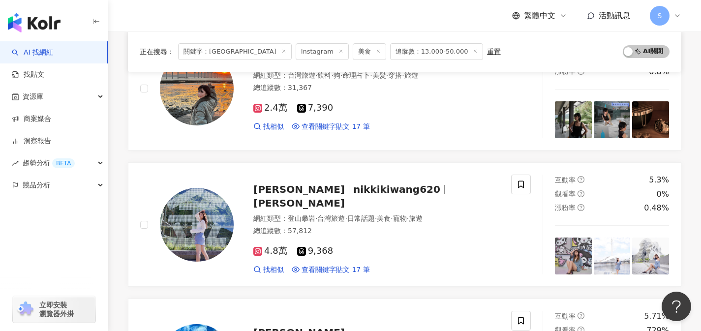
scroll to position [576, 0]
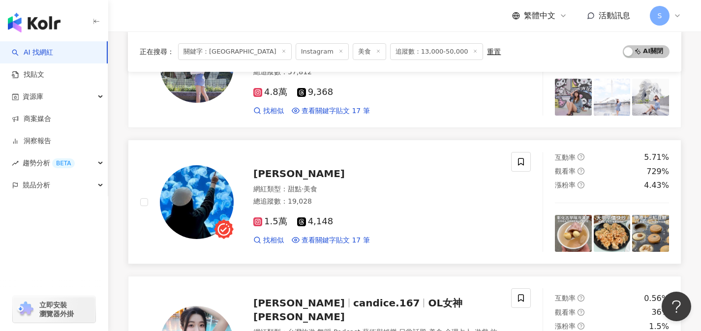
click at [351, 211] on div "1.5萬 4,148 找相似 查看關鍵字貼文 17 筆" at bounding box center [376, 226] width 246 height 36
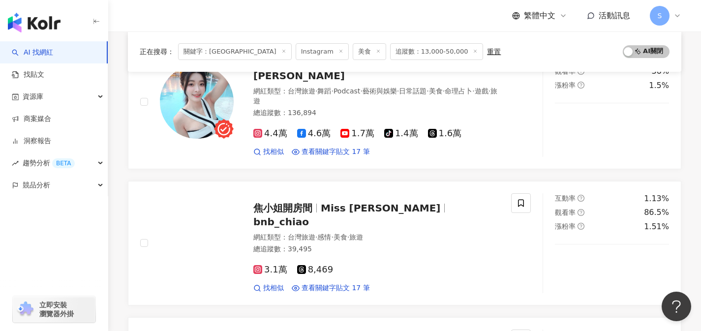
scroll to position [901, 0]
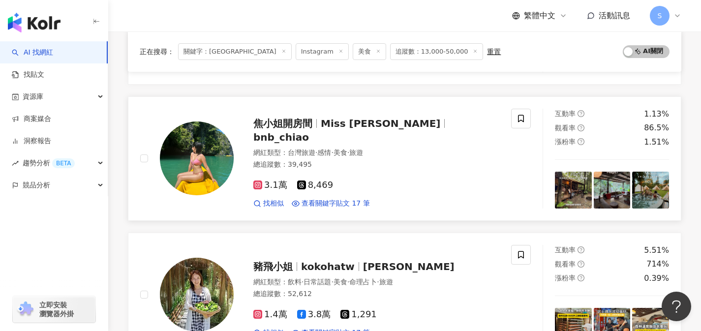
click at [355, 180] on div "3.1萬 8,469" at bounding box center [376, 185] width 246 height 11
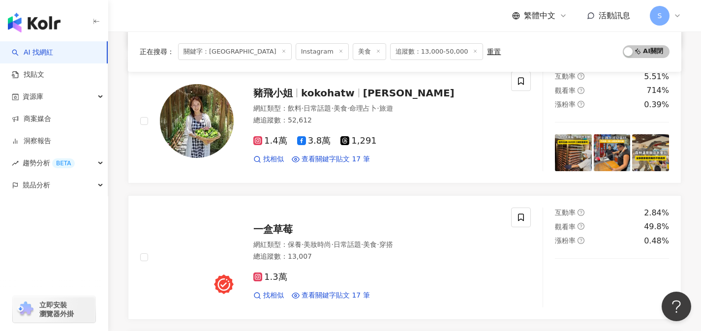
scroll to position [1060, 0]
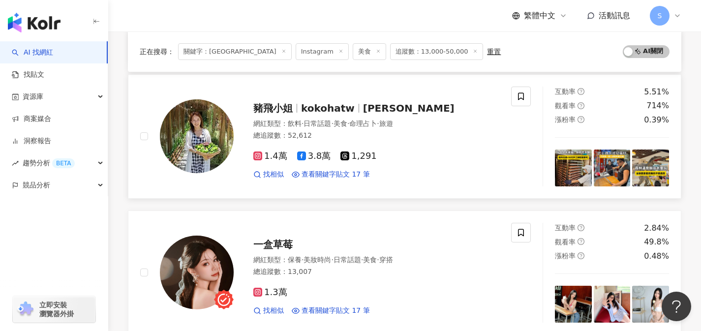
click at [378, 131] on div "總追蹤數 ： 52,612" at bounding box center [376, 136] width 246 height 10
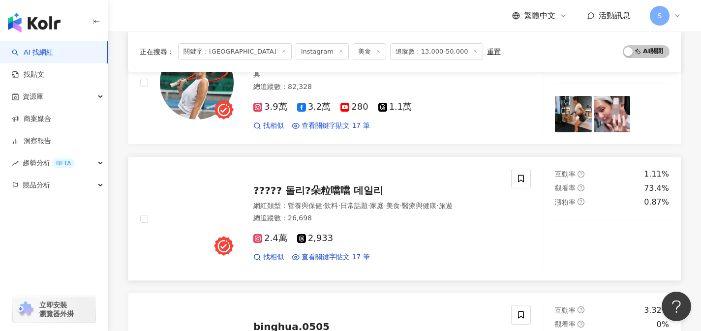
scroll to position [1386, 0]
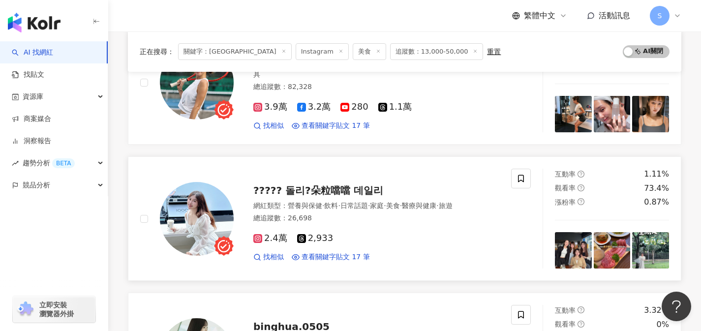
click at [362, 225] on div "2.4萬 2,933 找相似 查看關鍵字貼文 17 筆" at bounding box center [376, 243] width 246 height 36
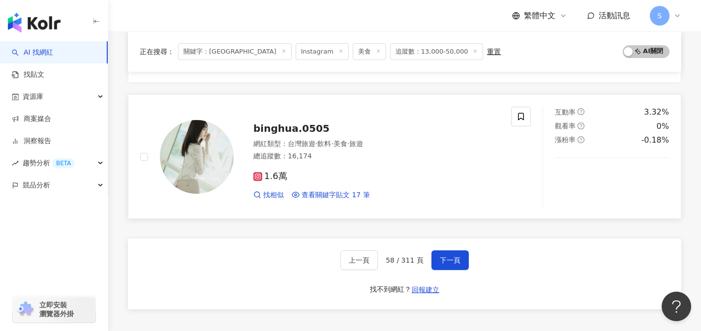
scroll to position [1593, 0]
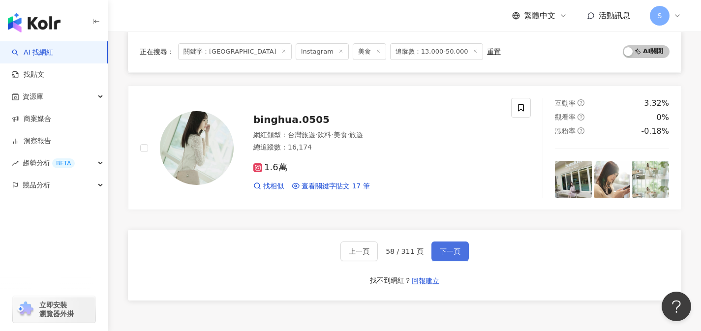
click at [451, 247] on span "下一頁" at bounding box center [450, 251] width 21 height 8
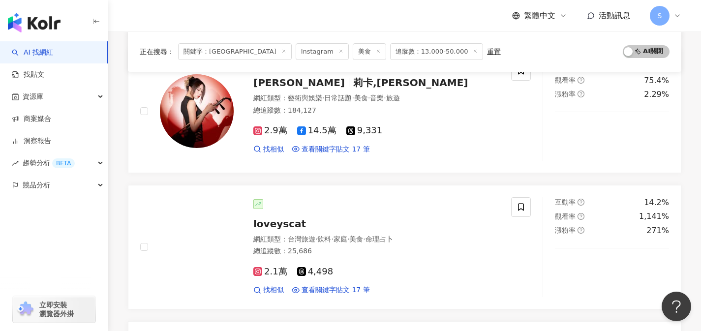
scroll to position [688, 0]
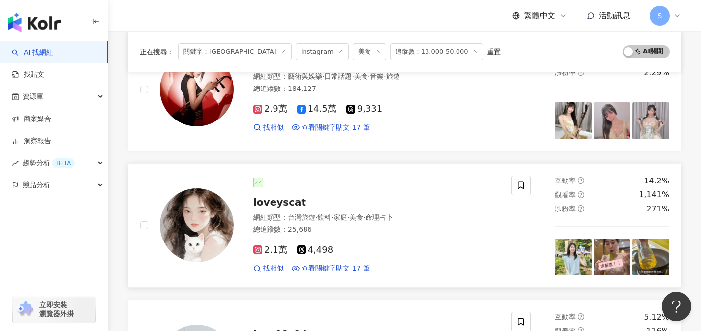
click at [349, 237] on div "2.1萬 4,498 找相似 查看關鍵字貼文 17 筆" at bounding box center [376, 255] width 246 height 36
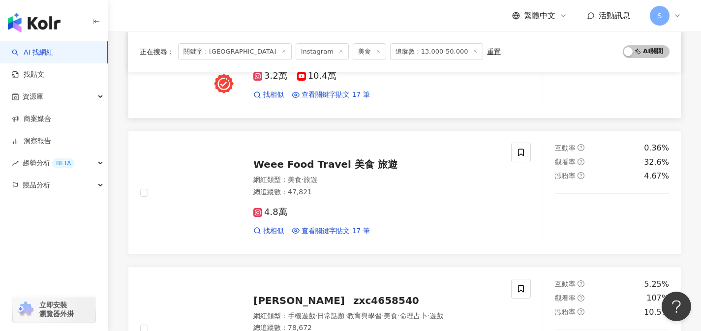
scroll to position [1266, 0]
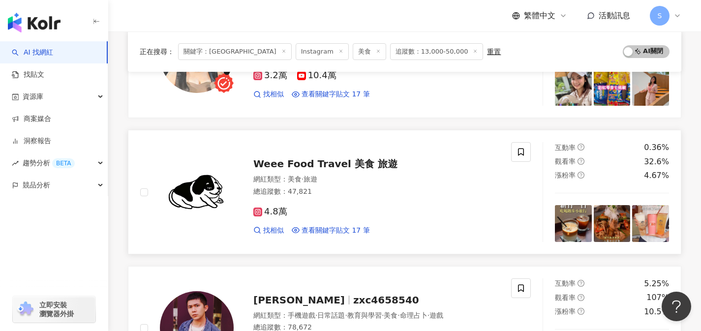
click at [346, 206] on div "4.8萬 找相似 查看關鍵字貼文 17 筆" at bounding box center [376, 217] width 246 height 36
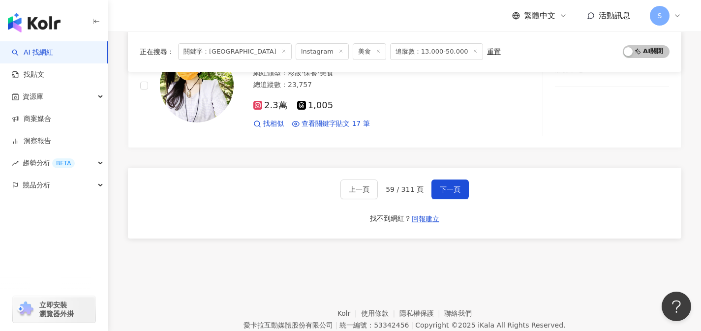
scroll to position [1645, 0]
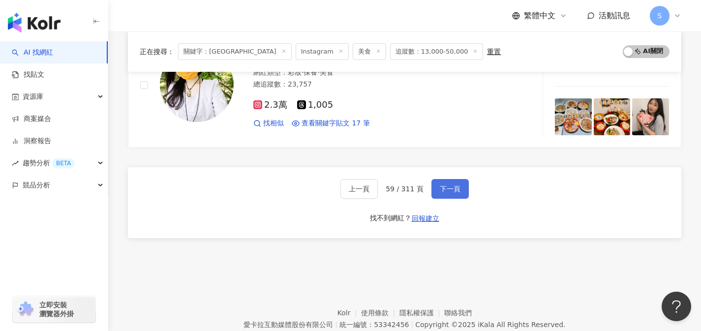
click at [450, 193] on button "下一頁" at bounding box center [449, 189] width 37 height 20
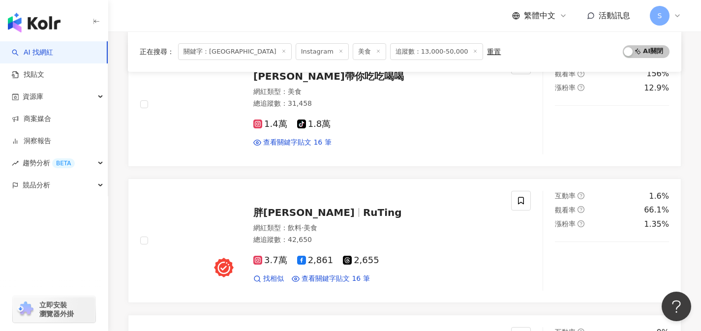
scroll to position [1442, 0]
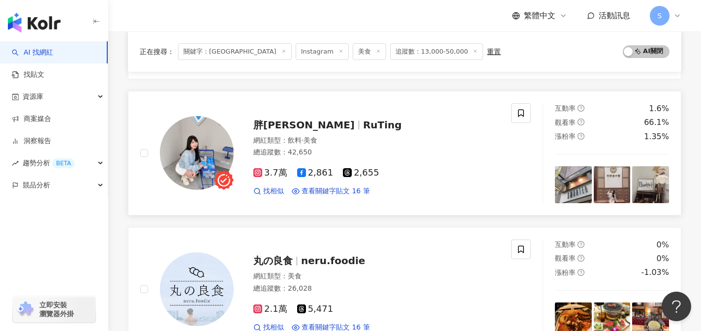
click at [358, 156] on div "總追蹤數 ： 42,650" at bounding box center [376, 153] width 246 height 10
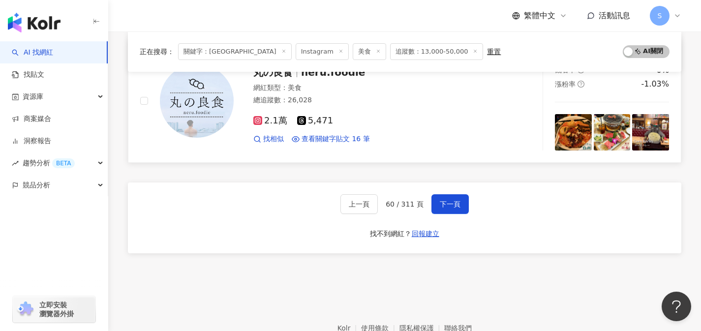
scroll to position [1611, 0]
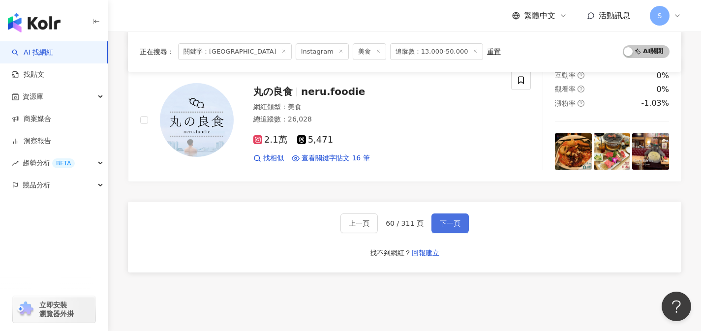
click at [464, 228] on button "下一頁" at bounding box center [449, 223] width 37 height 20
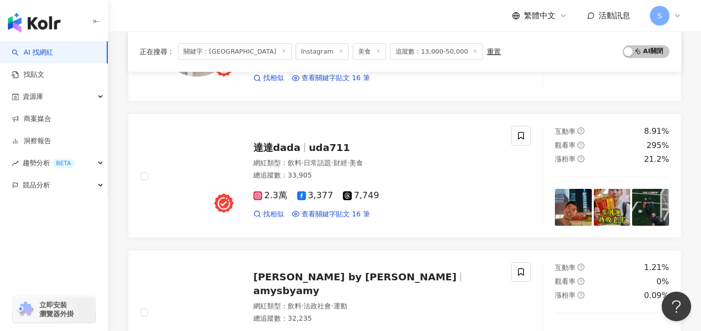
scroll to position [0, 0]
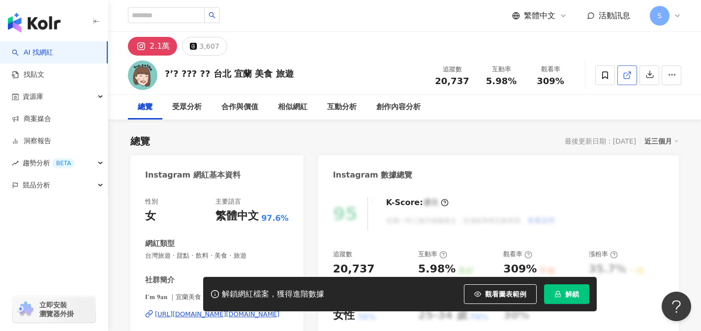
click at [624, 74] on icon at bounding box center [626, 75] width 9 height 9
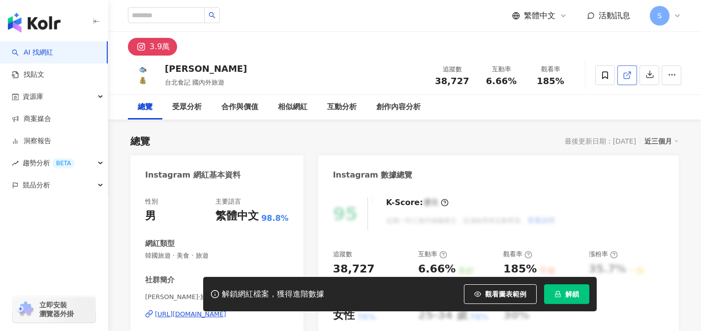
click at [624, 77] on icon at bounding box center [626, 75] width 9 height 9
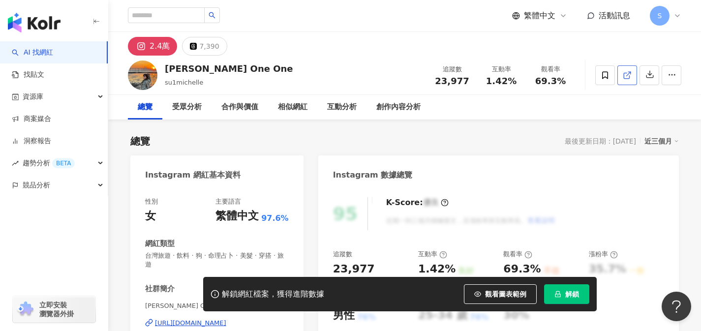
click at [628, 74] on line at bounding box center [628, 74] width 4 height 4
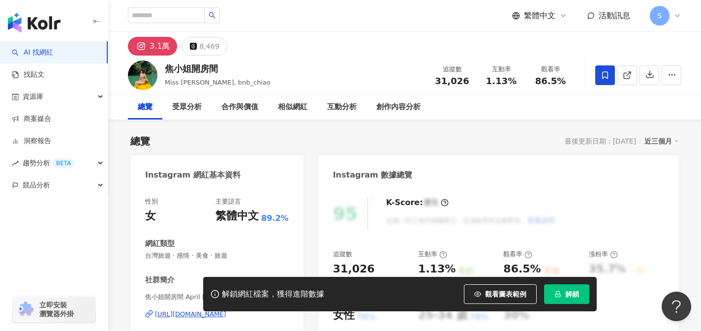
click at [619, 77] on link at bounding box center [627, 75] width 20 height 20
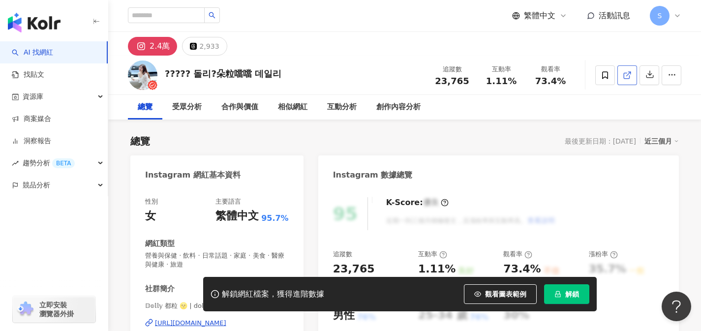
click at [622, 76] on icon at bounding box center [626, 75] width 9 height 9
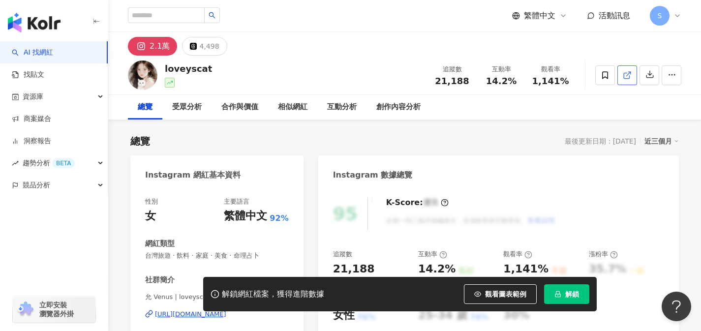
click at [624, 77] on icon at bounding box center [626, 75] width 9 height 9
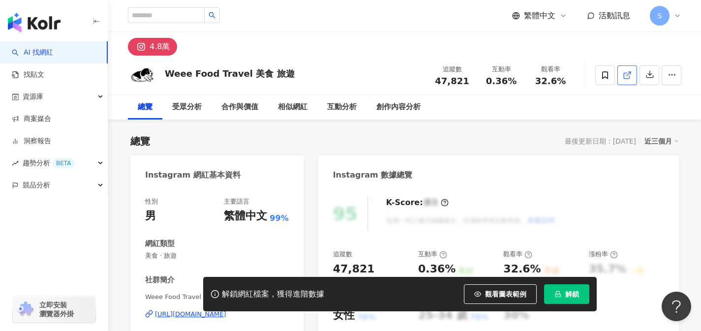
click at [624, 77] on icon at bounding box center [626, 75] width 9 height 9
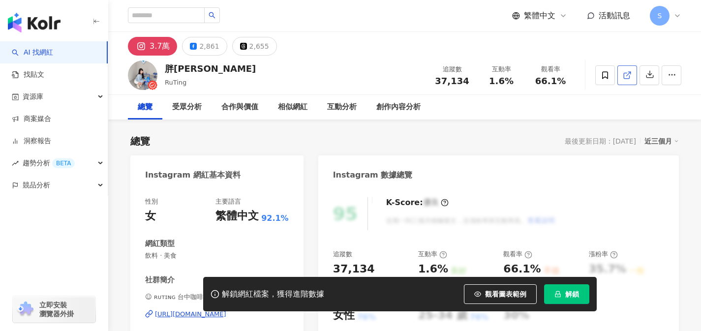
click at [626, 78] on icon at bounding box center [625, 75] width 5 height 5
